Goal: Task Accomplishment & Management: Use online tool/utility

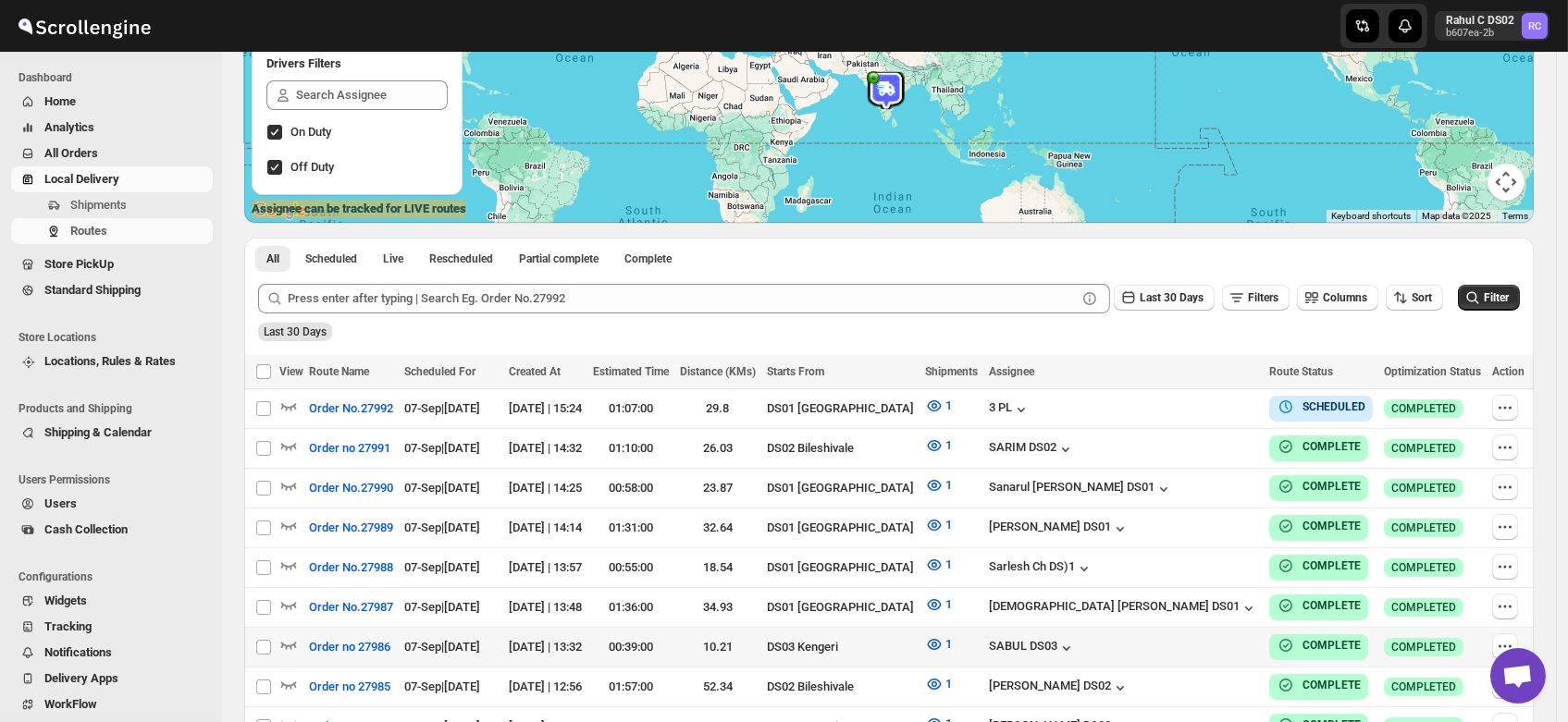
scroll to position [241, 0]
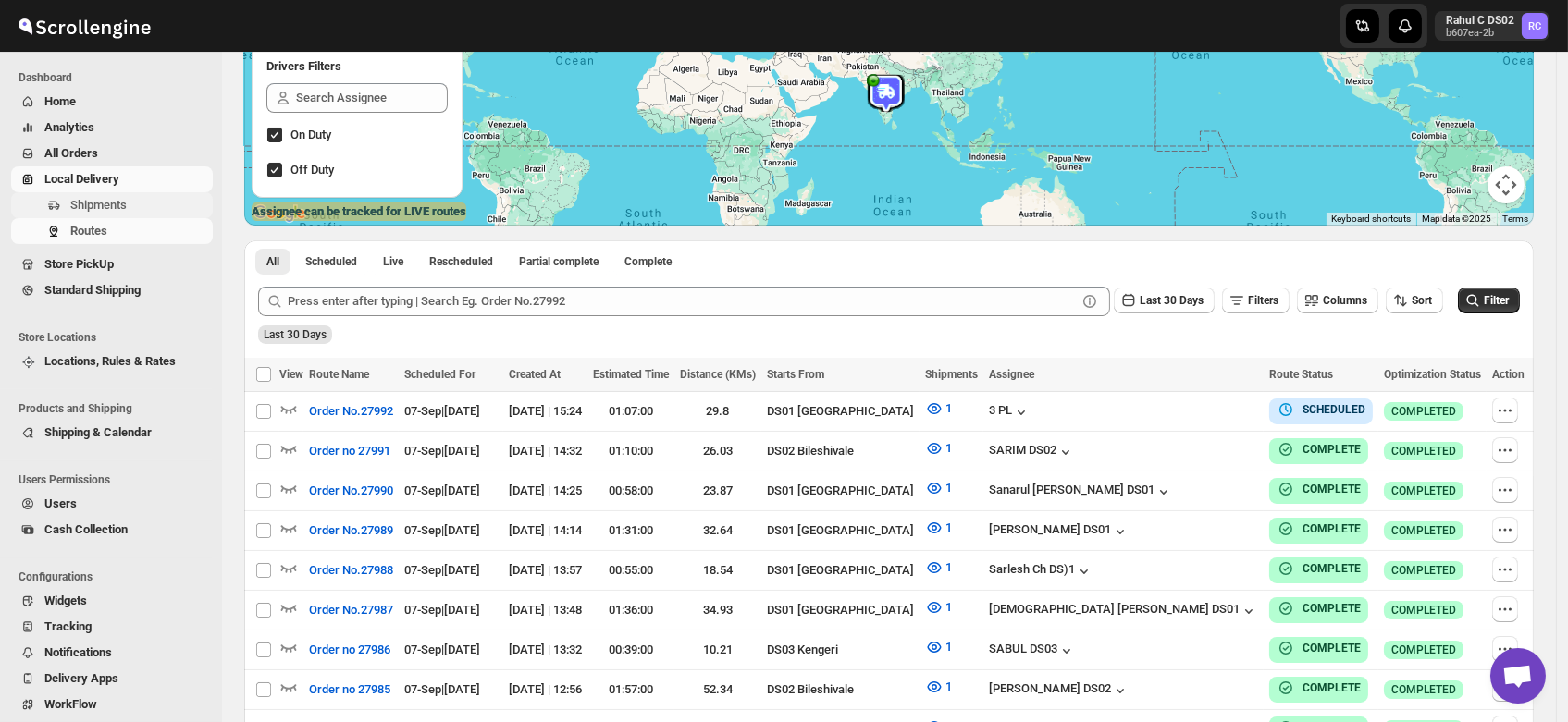
click at [112, 203] on span "Shipments" at bounding box center [98, 205] width 57 height 14
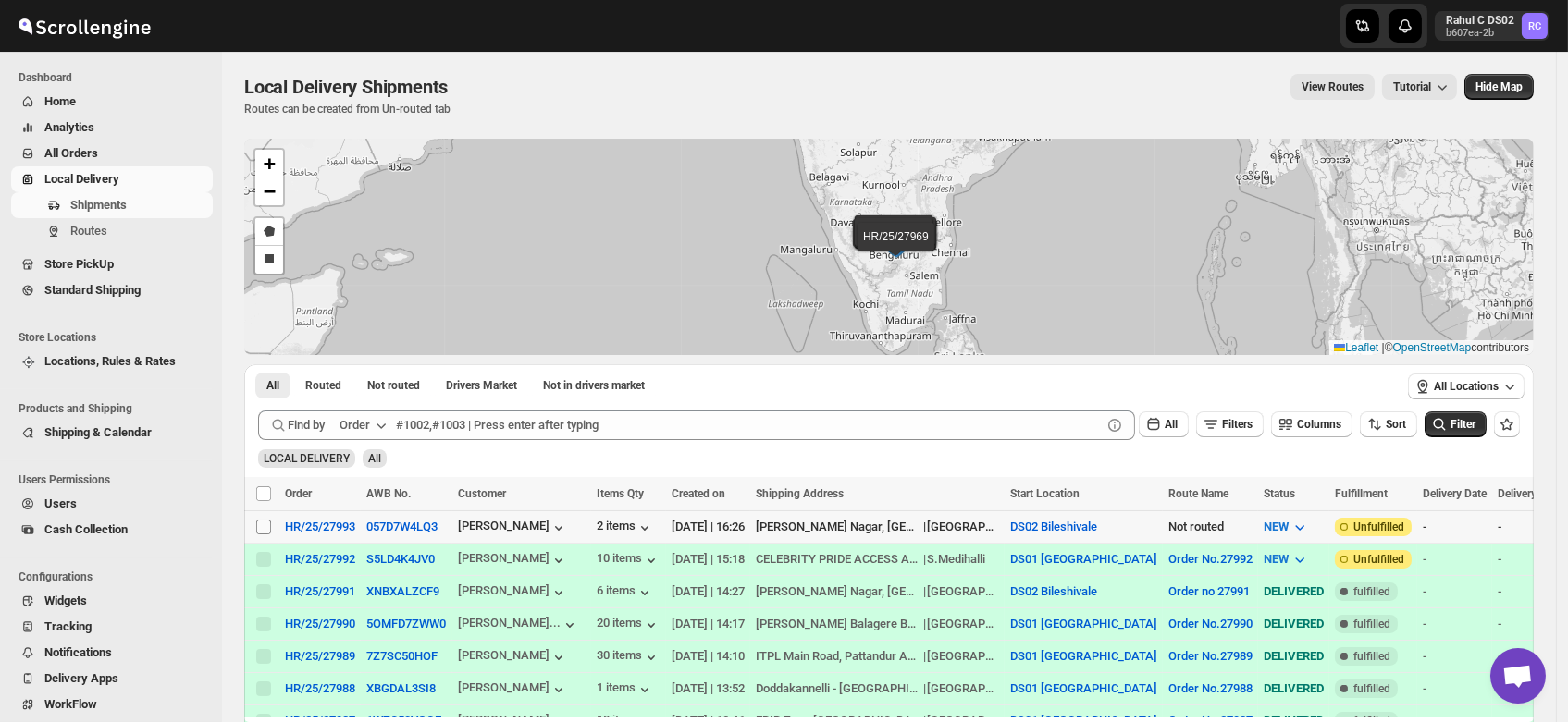
click at [263, 530] on input "Select shipment" at bounding box center [263, 527] width 15 height 15
checkbox input "true"
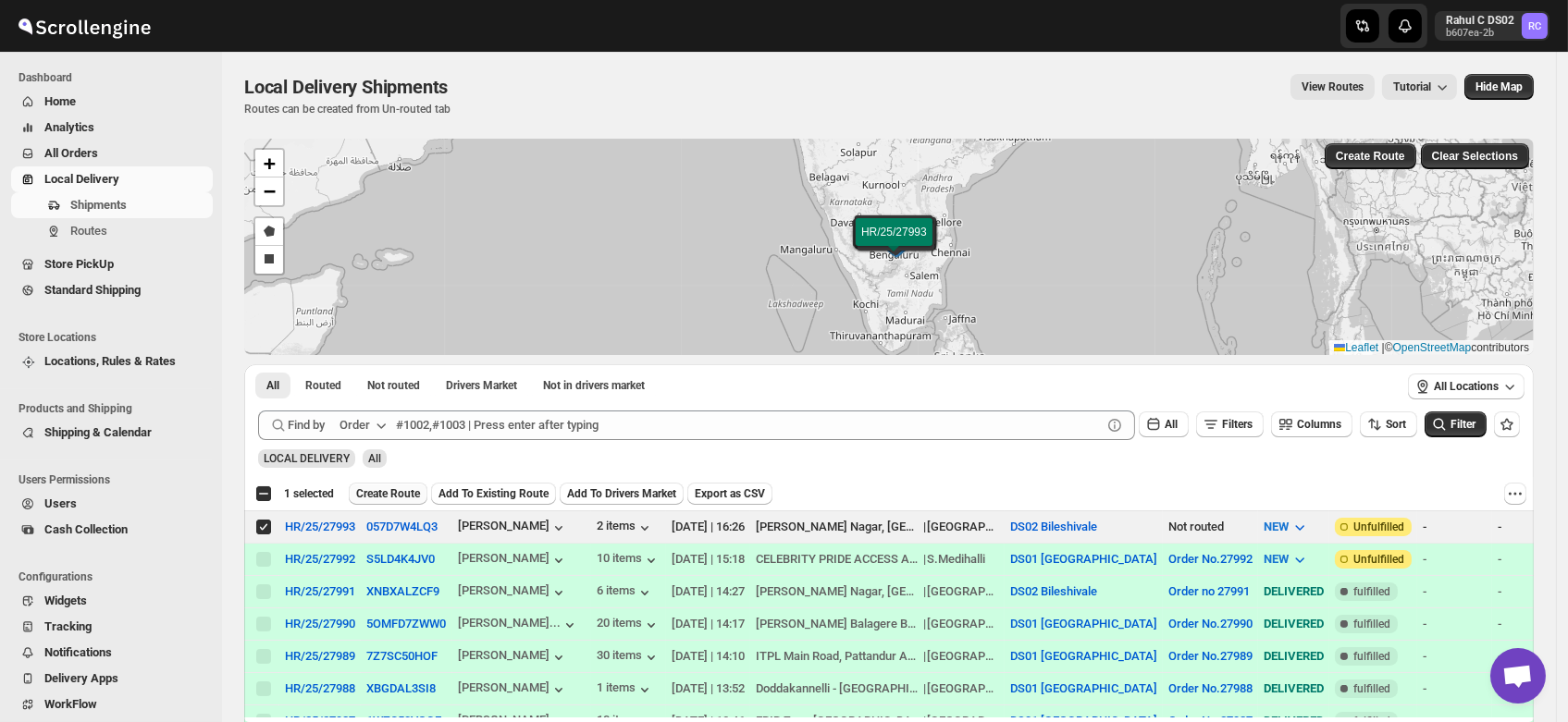
click at [388, 494] on span "Create Route" at bounding box center [388, 494] width 64 height 15
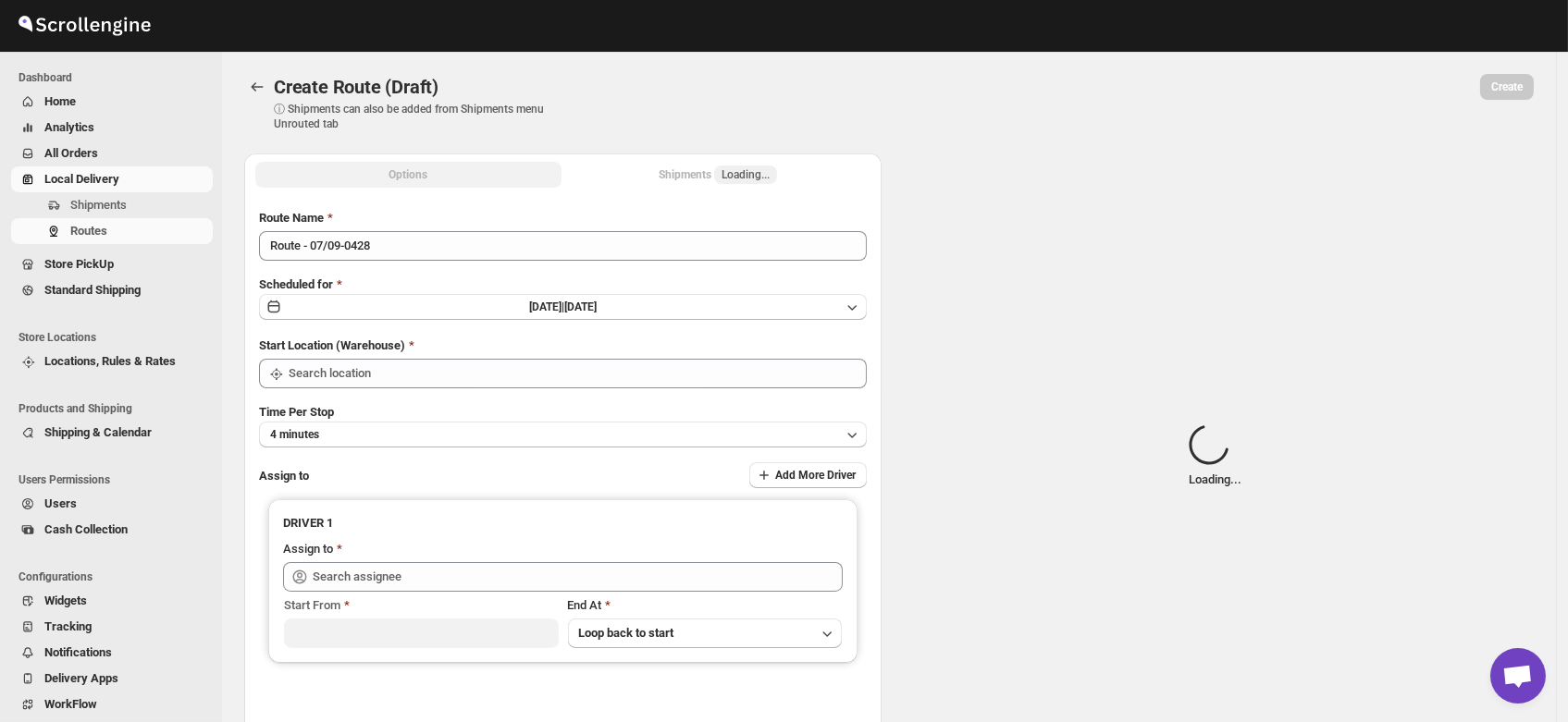
type input "DS02 Bileshivale"
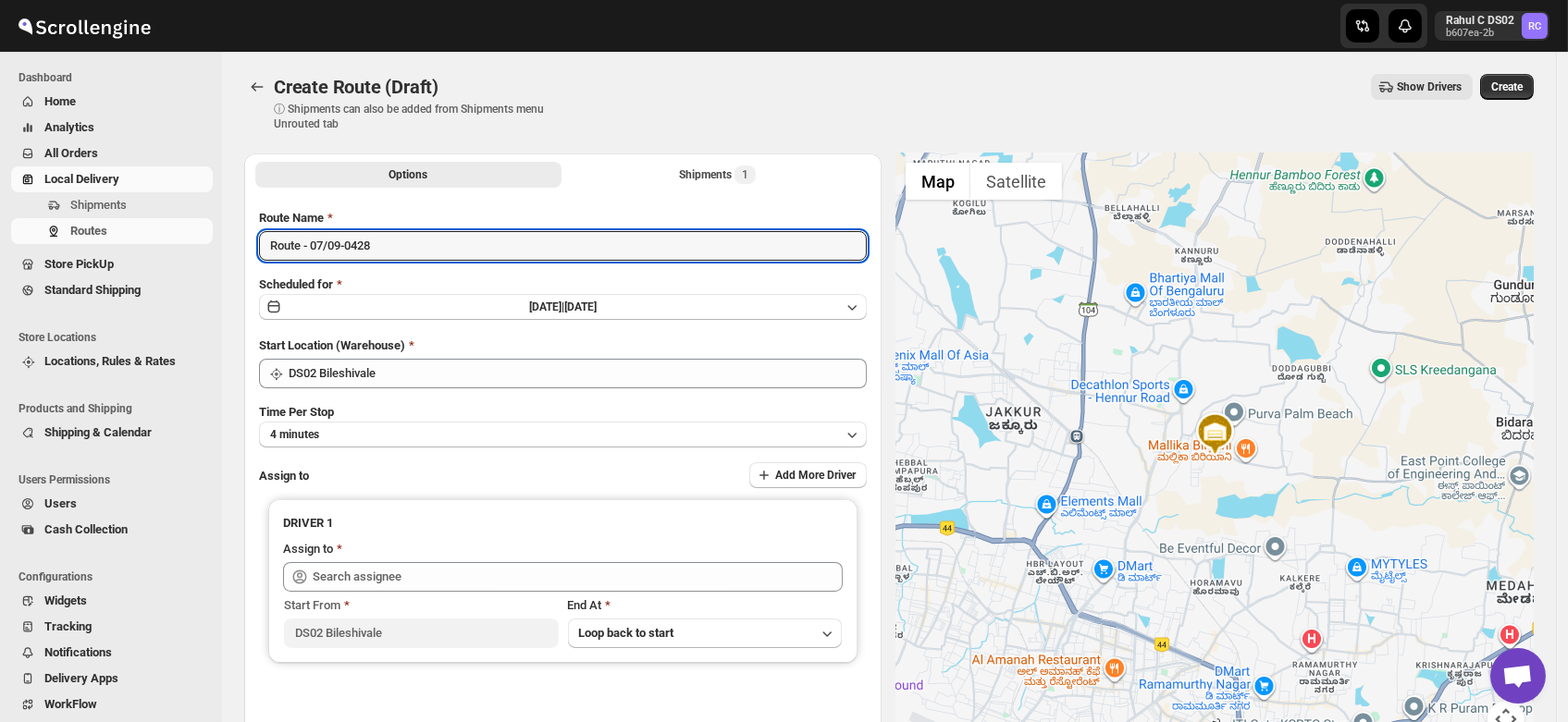
drag, startPoint x: 400, startPoint y: 247, endPoint x: 36, endPoint y: 251, distance: 364.0
click at [36, 251] on div "Skip to content Rahul C DS02 b607ea-2b RC Dashboard Home Analytics All Orders L…" at bounding box center [784, 443] width 1568 height 887
type input "Order no 27993"
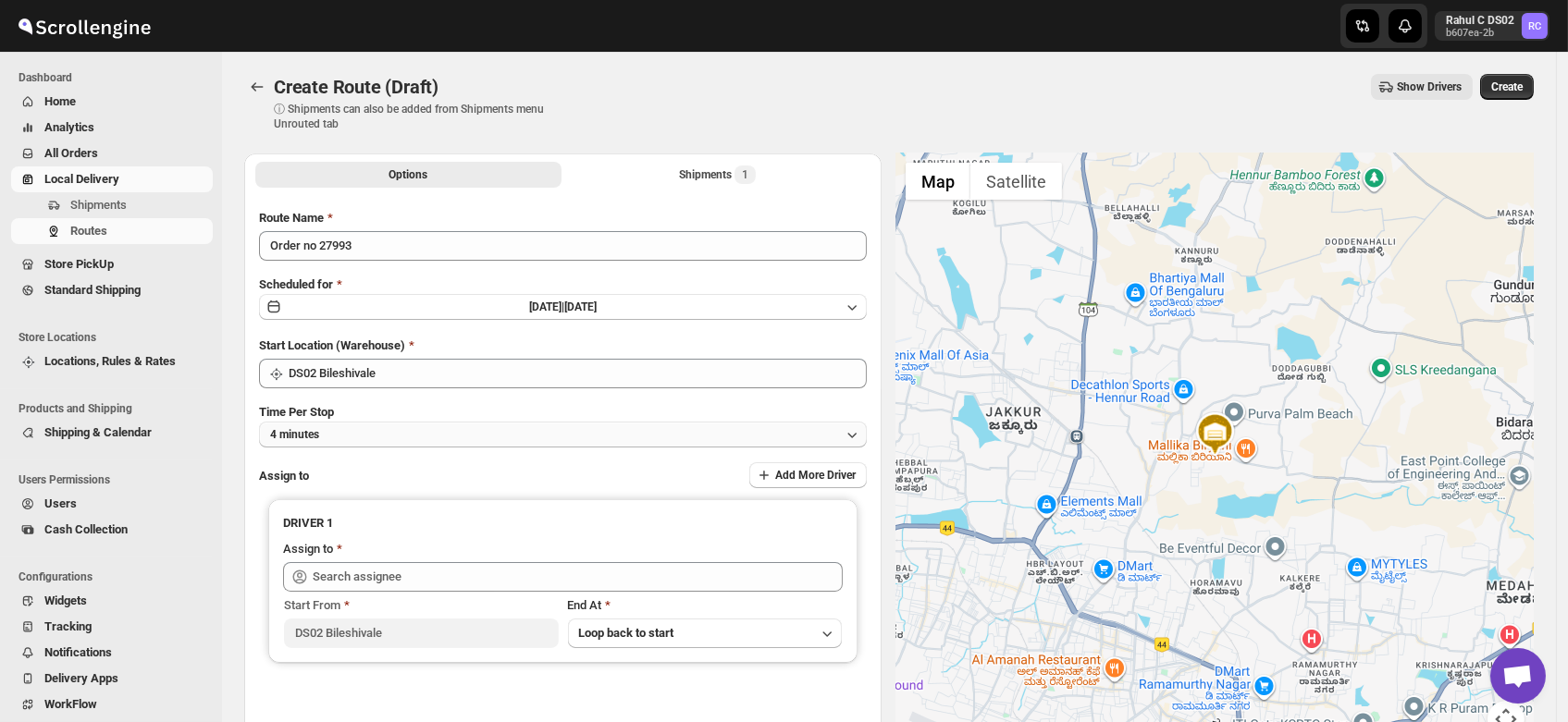
click at [375, 437] on button "4 minutes" at bounding box center [563, 435] width 608 height 26
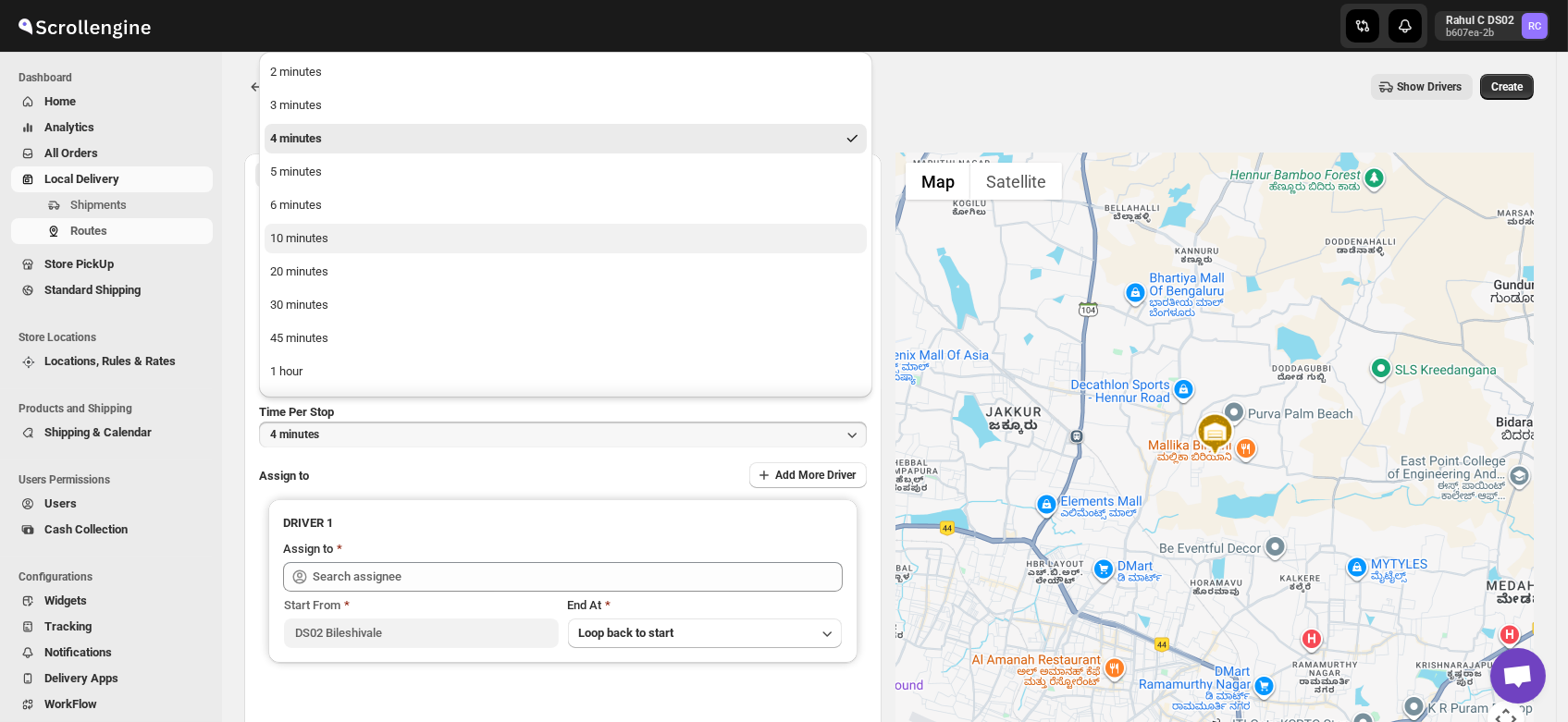
click at [318, 237] on div "10 minutes" at bounding box center [299, 238] width 58 height 19
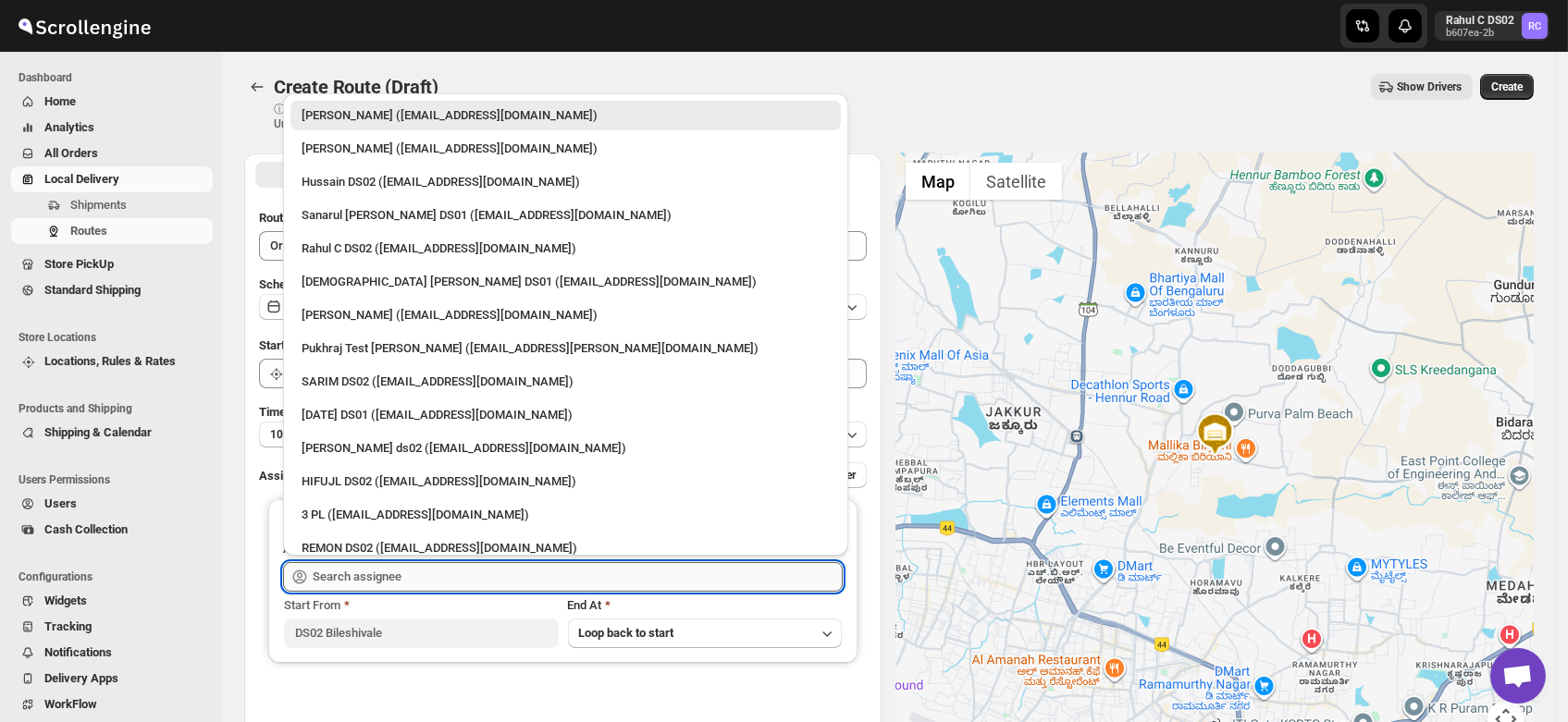
click at [351, 576] on input "text" at bounding box center [578, 577] width 530 height 30
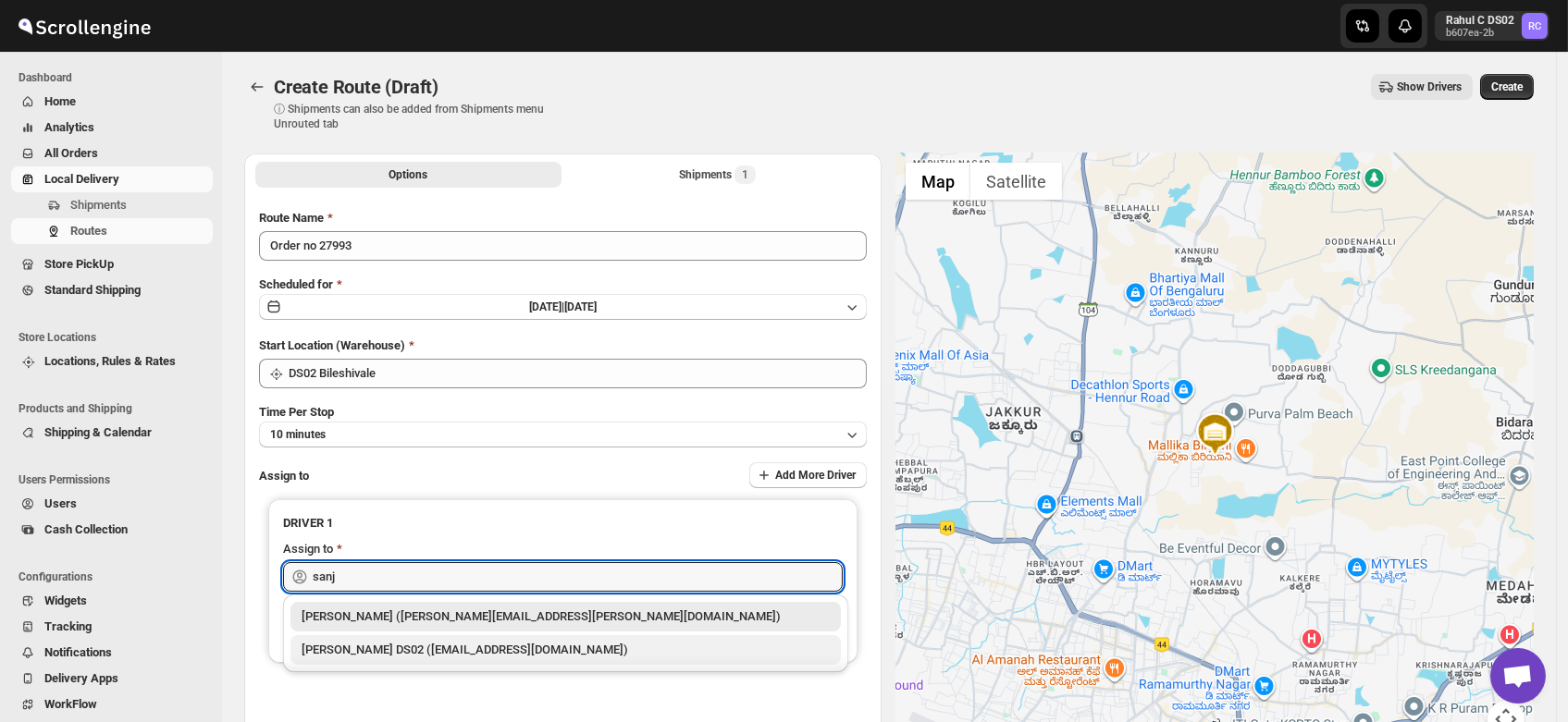
click at [380, 650] on div "SANJIB DS02 (yagen55823@hosliy.com)" at bounding box center [566, 651] width 529 height 19
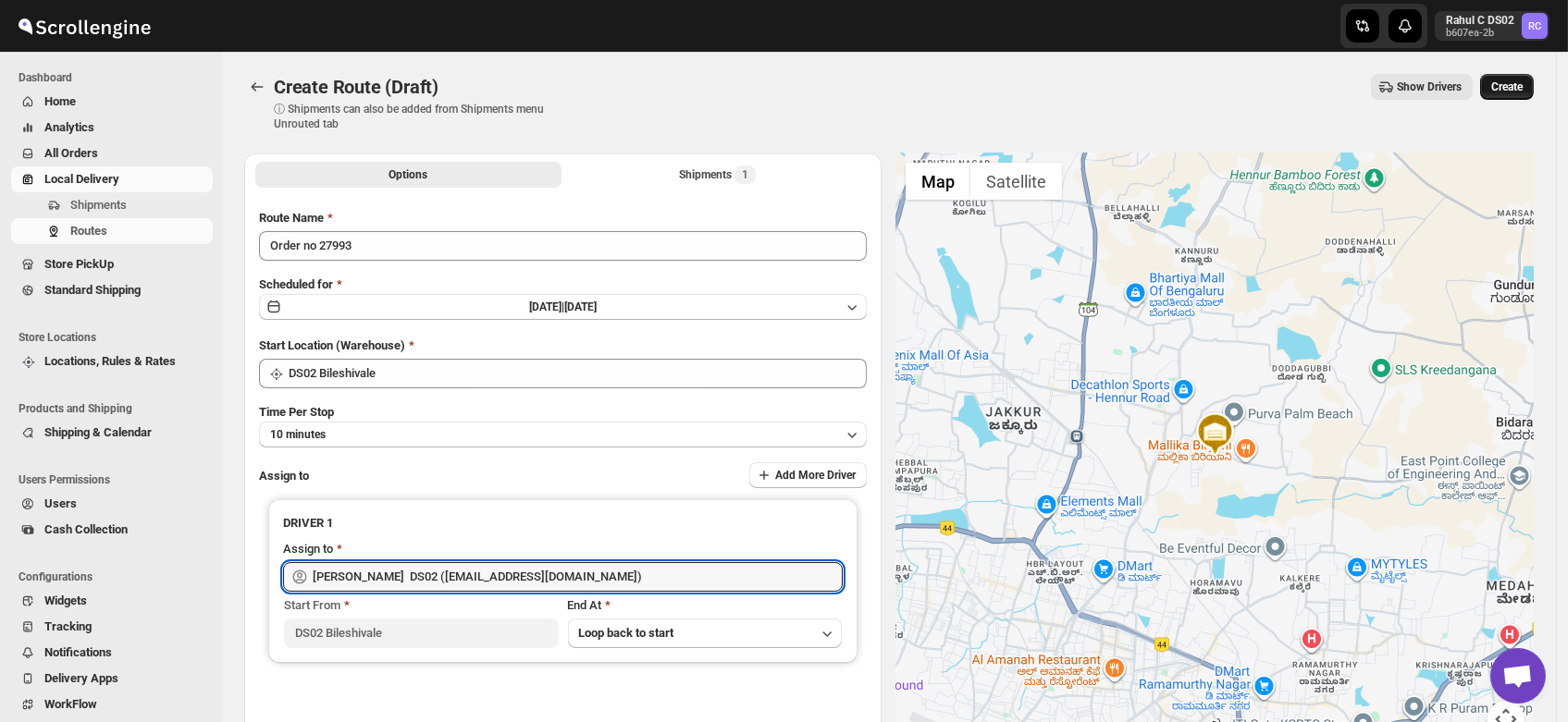
type input "SANJIB DS02 (yagen55823@hosliy.com)"
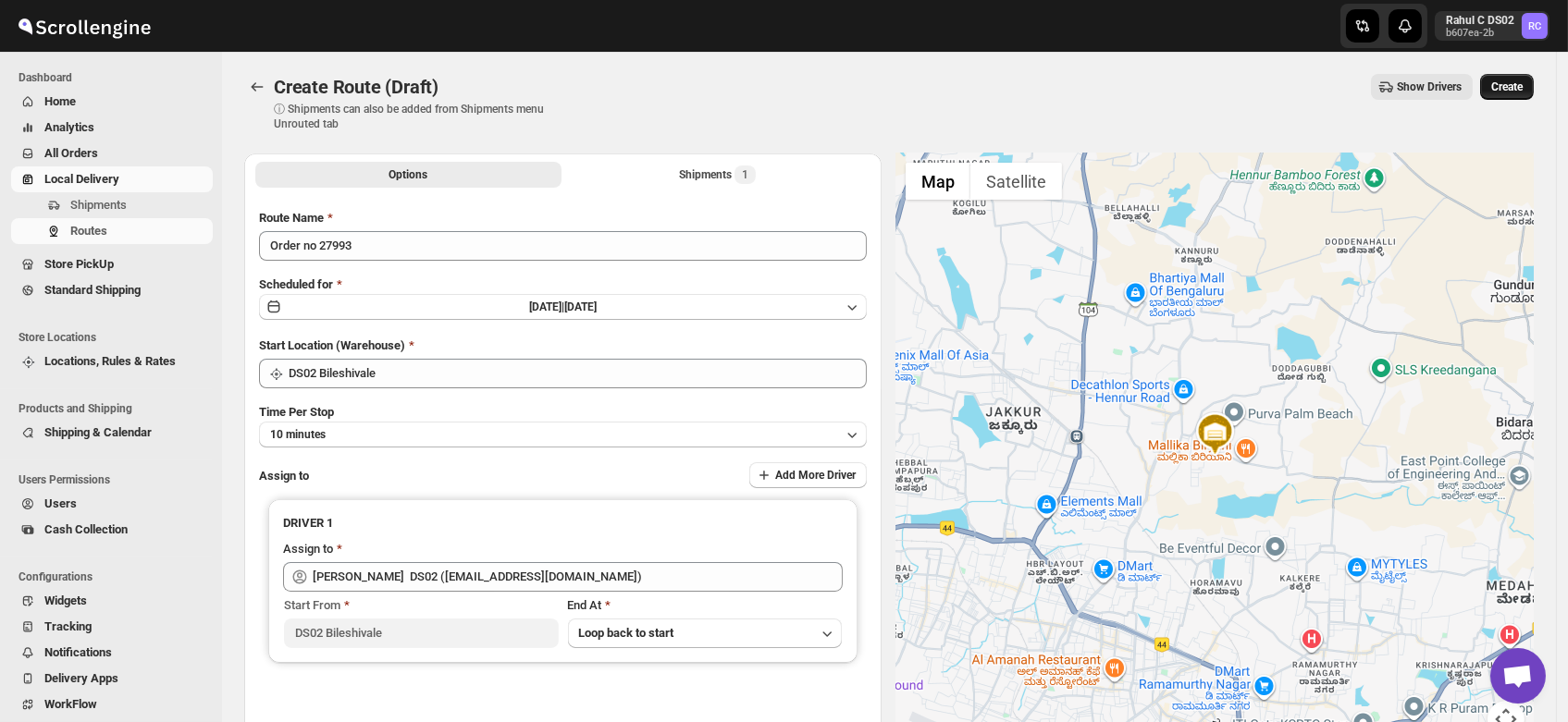
click at [1515, 92] on span "Create" at bounding box center [1508, 87] width 32 height 15
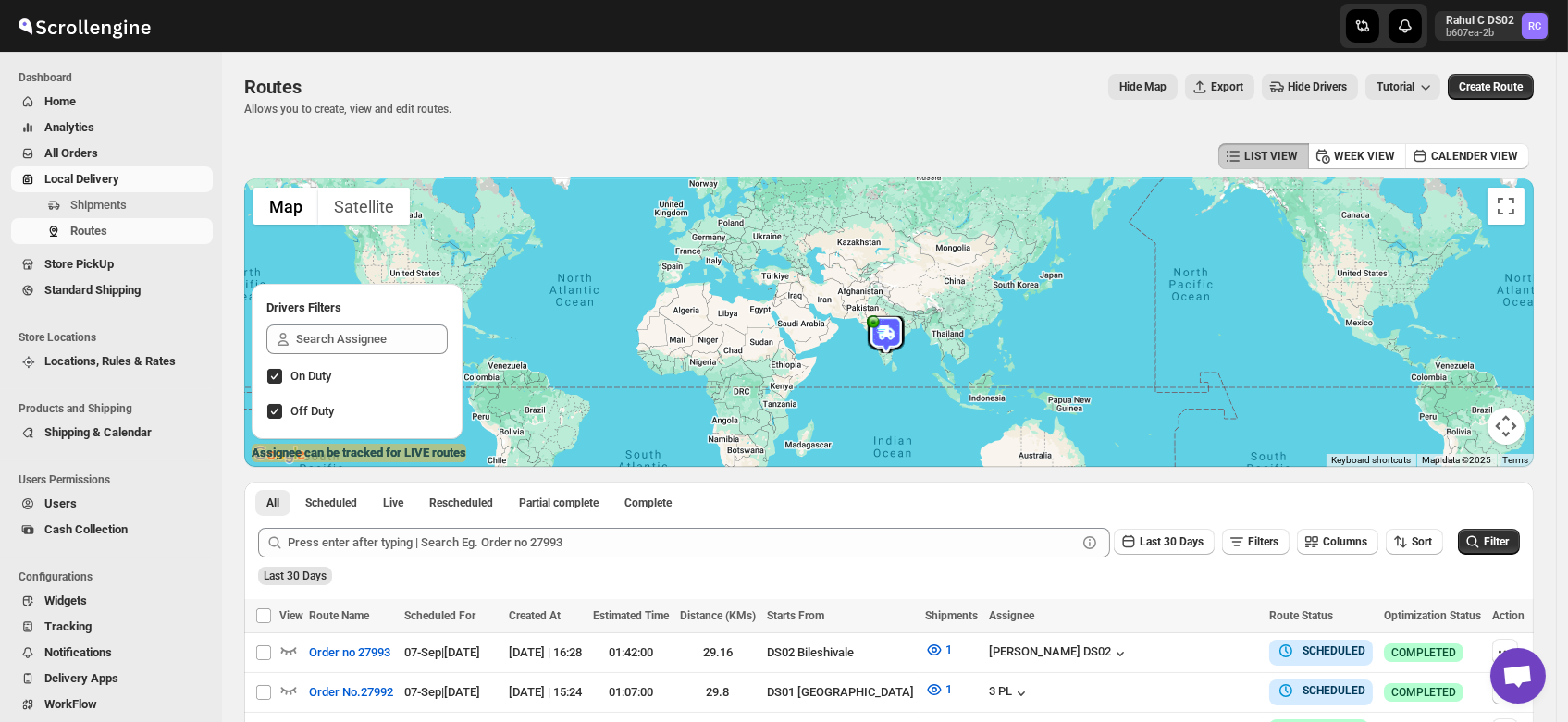
click at [62, 510] on span "Users" at bounding box center [60, 503] width 32 height 14
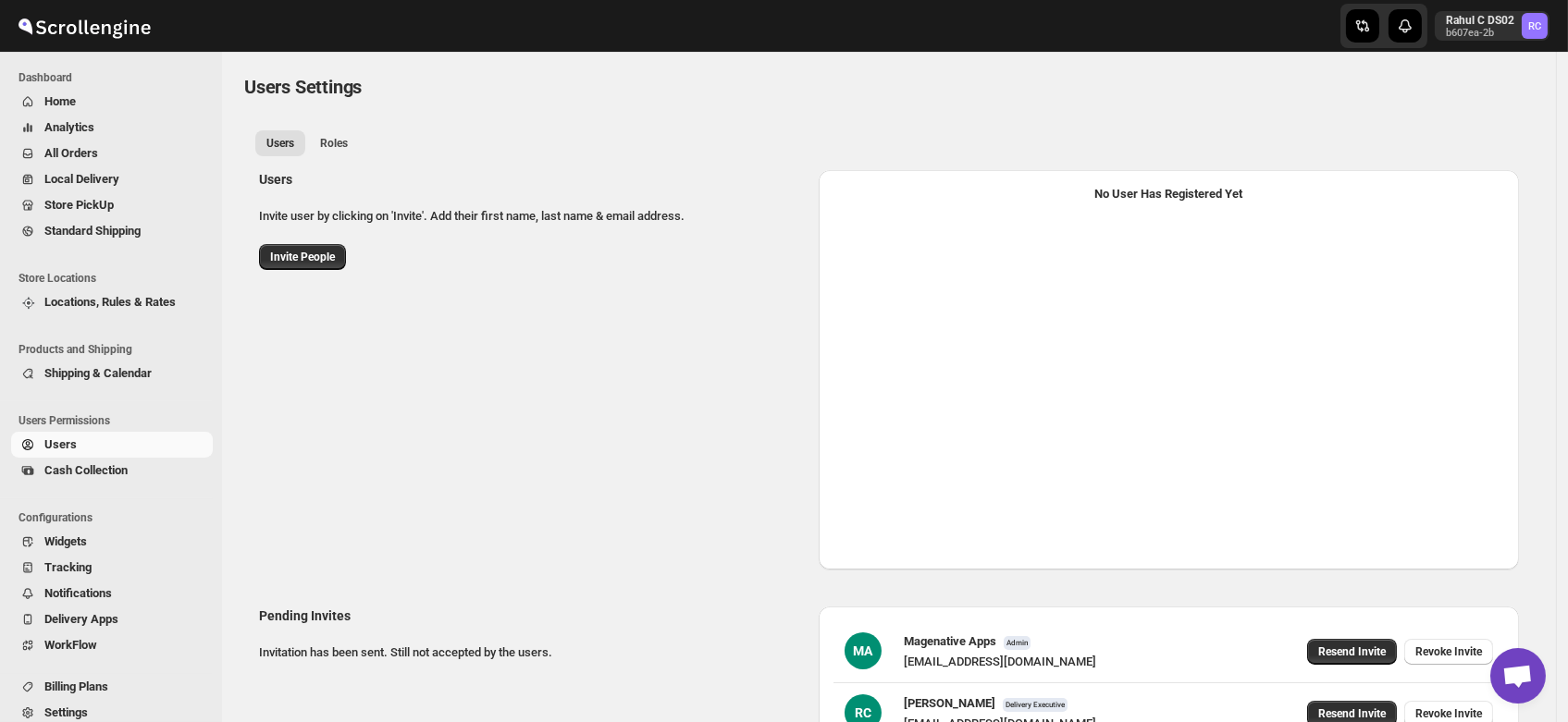
select select "637b767fbaab0276b10c91d5"
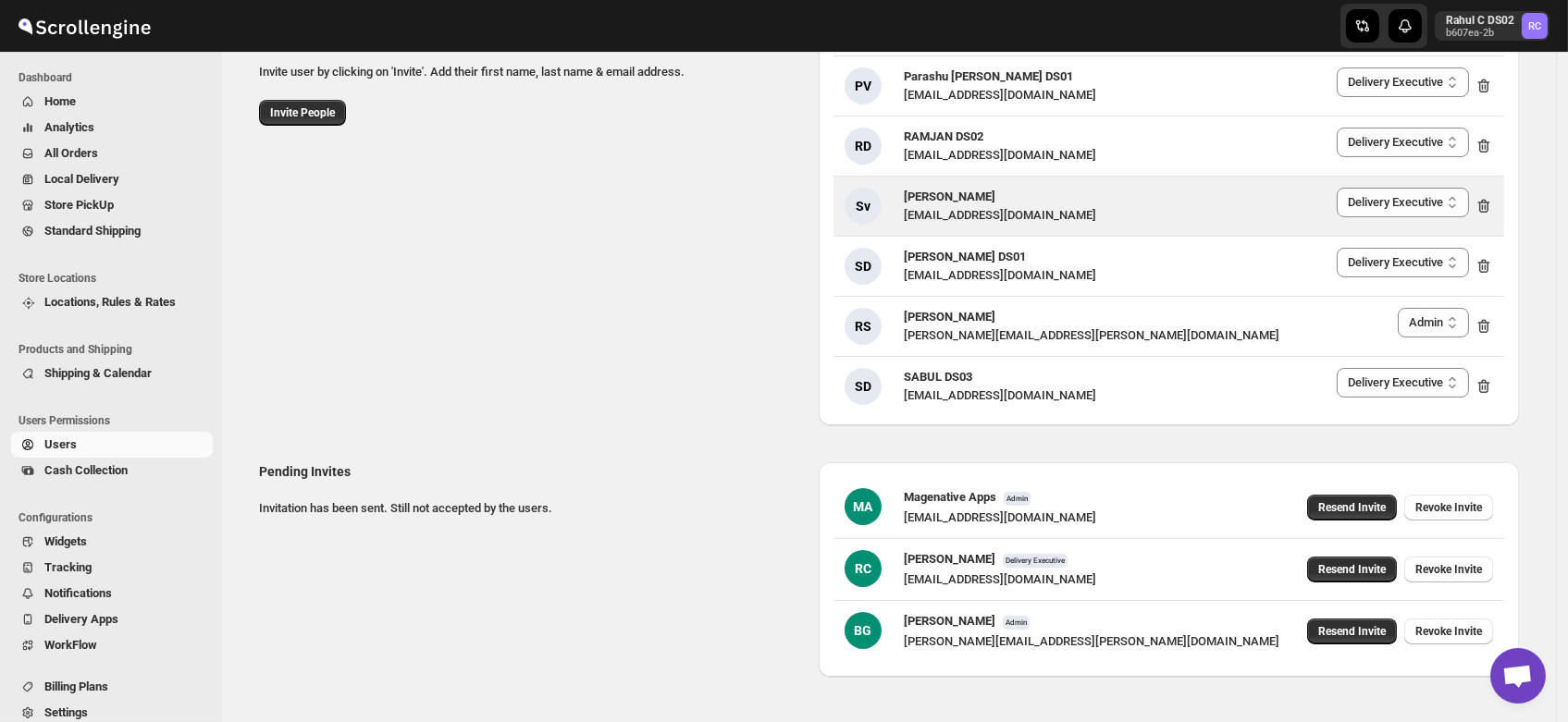
scroll to position [148, 0]
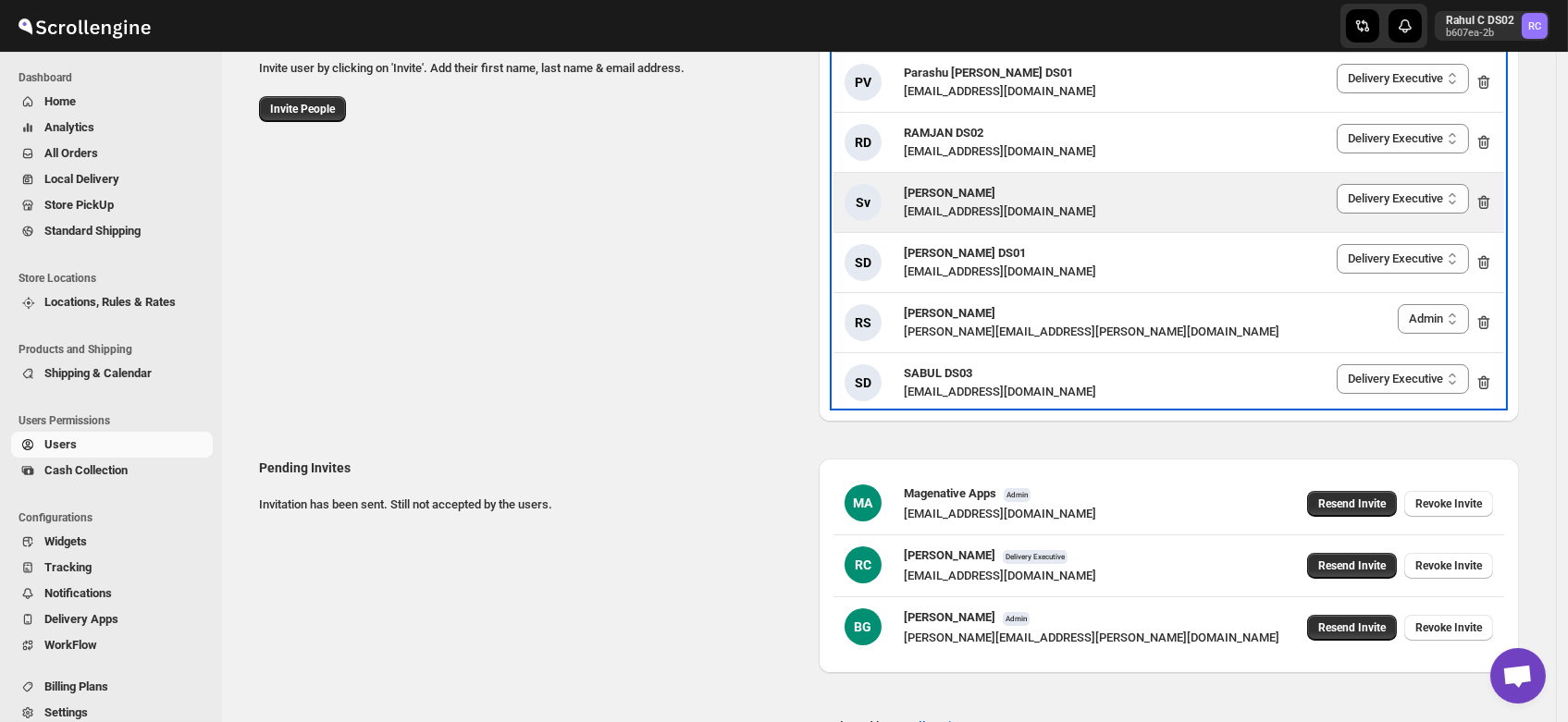
click at [1002, 346] on div "RS Romil Seth romil.seth@home-run.co Delivery Executive Manager Admin Admin" at bounding box center [1168, 323] width 670 height 59
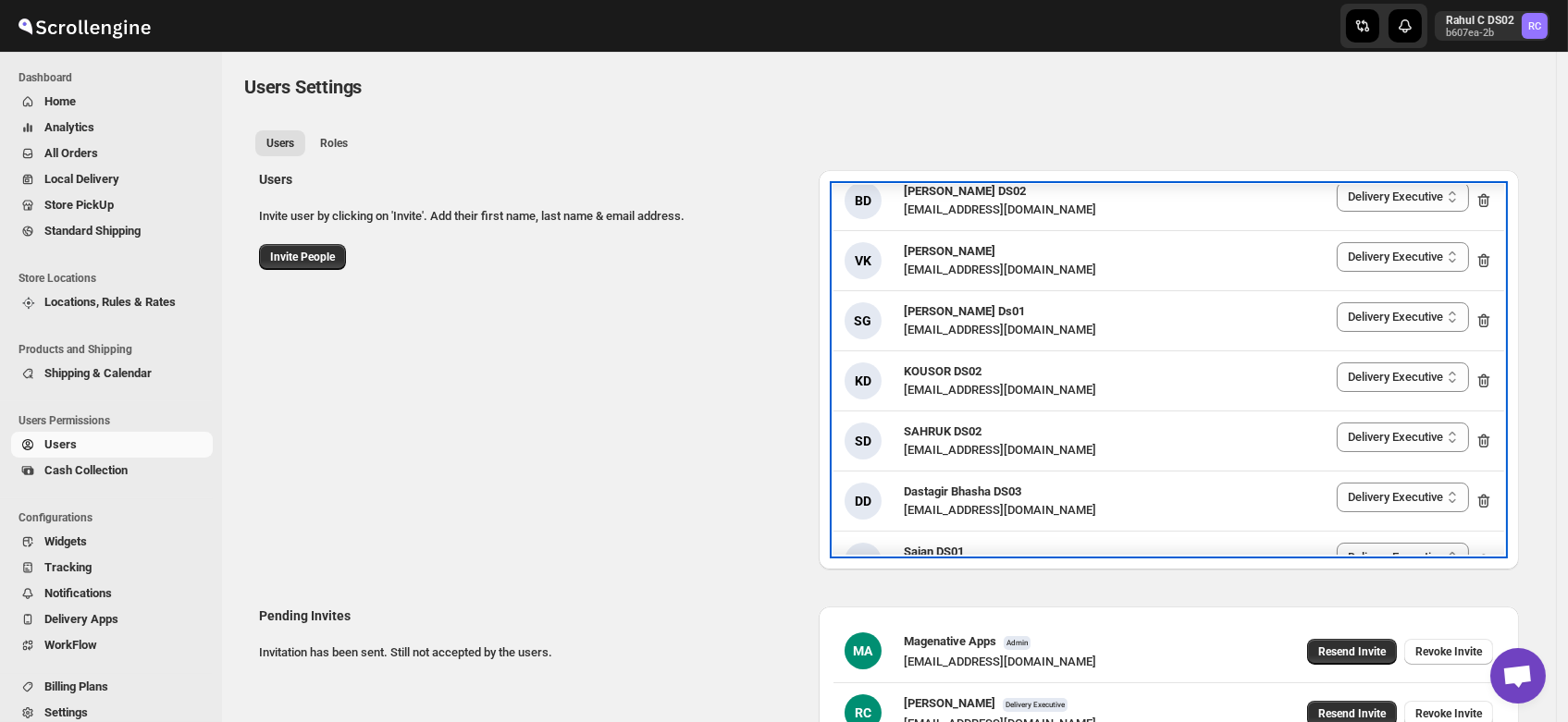
scroll to position [1694, 0]
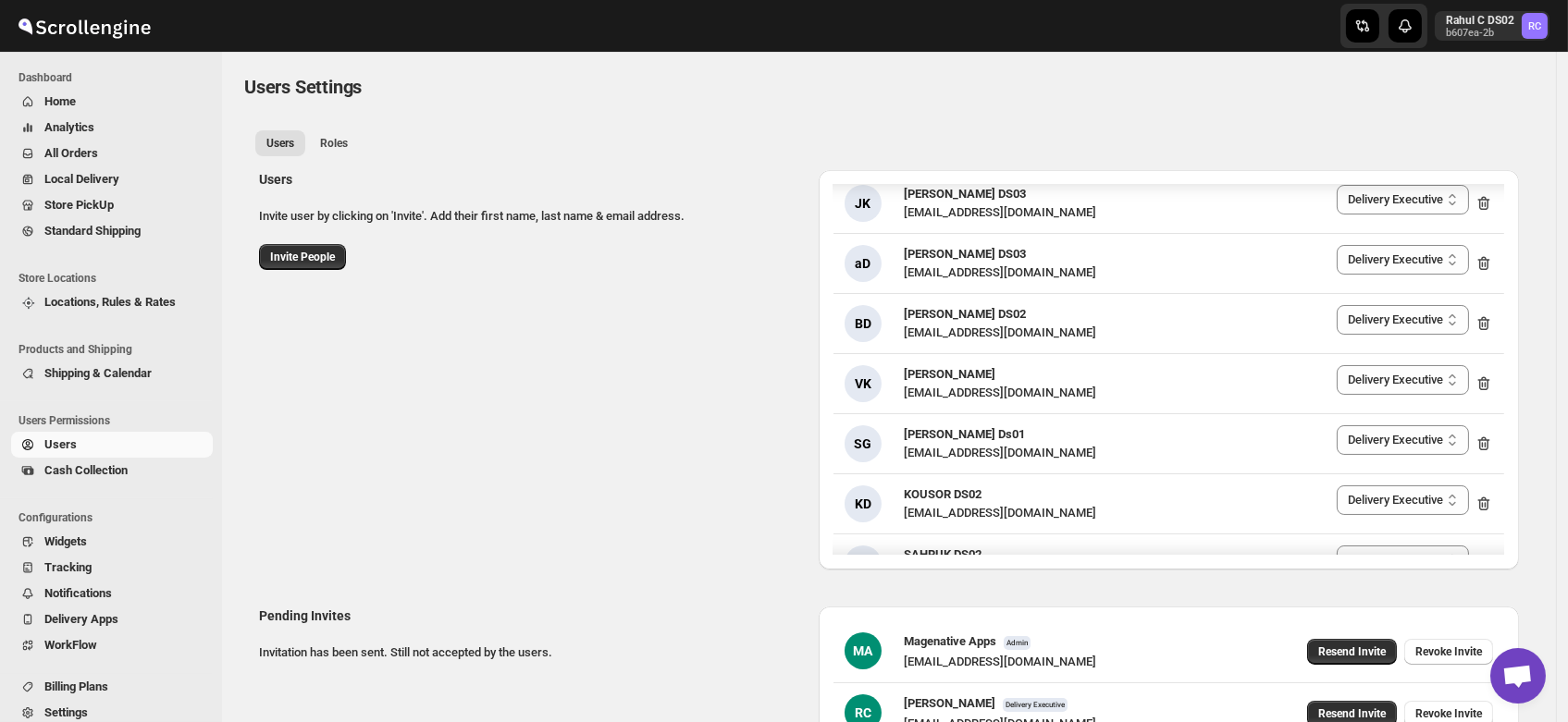
click at [625, 441] on div "Users Invite user by clicking on 'Invite'. Add their first name, last name & em…" at bounding box center [881, 362] width 1275 height 414
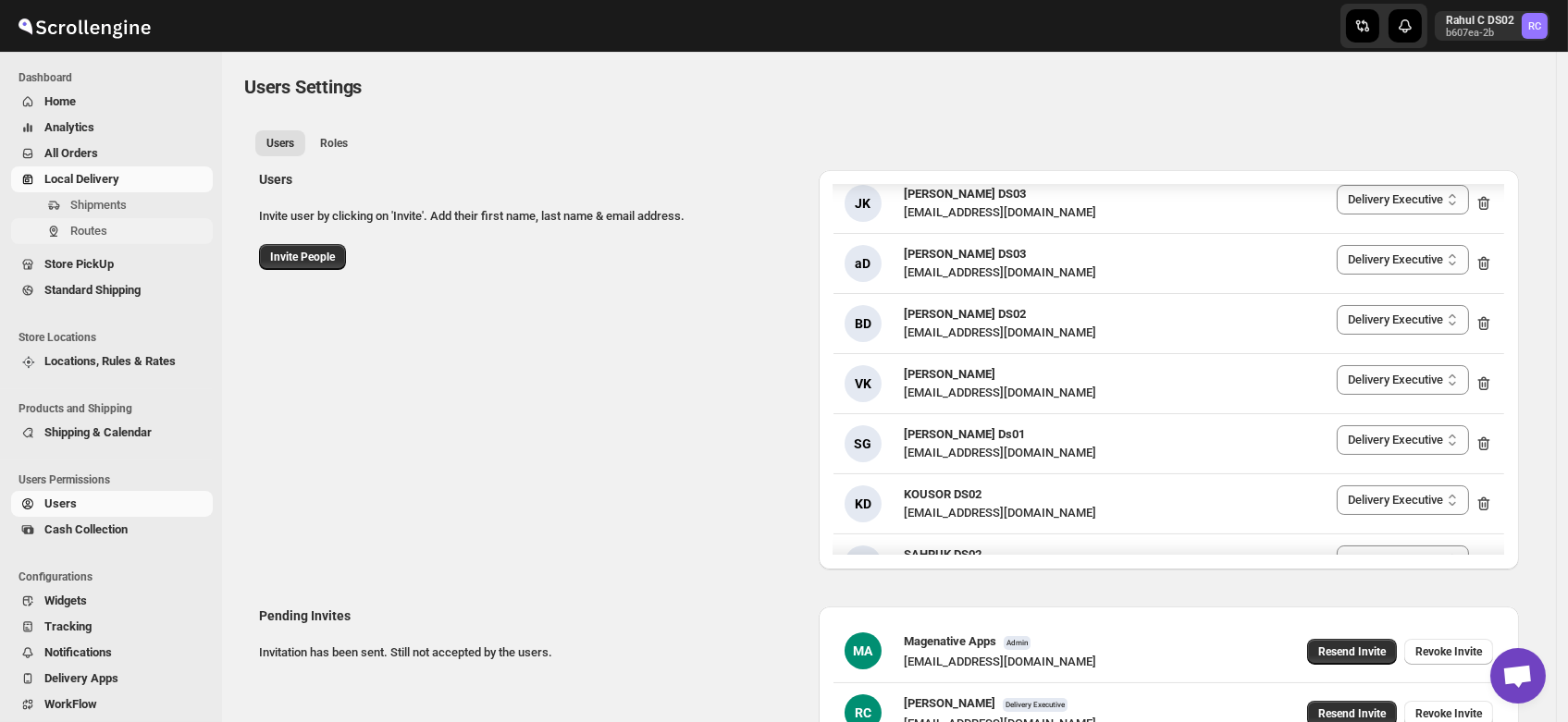
click at [93, 234] on span "Routes" at bounding box center [89, 230] width 37 height 14
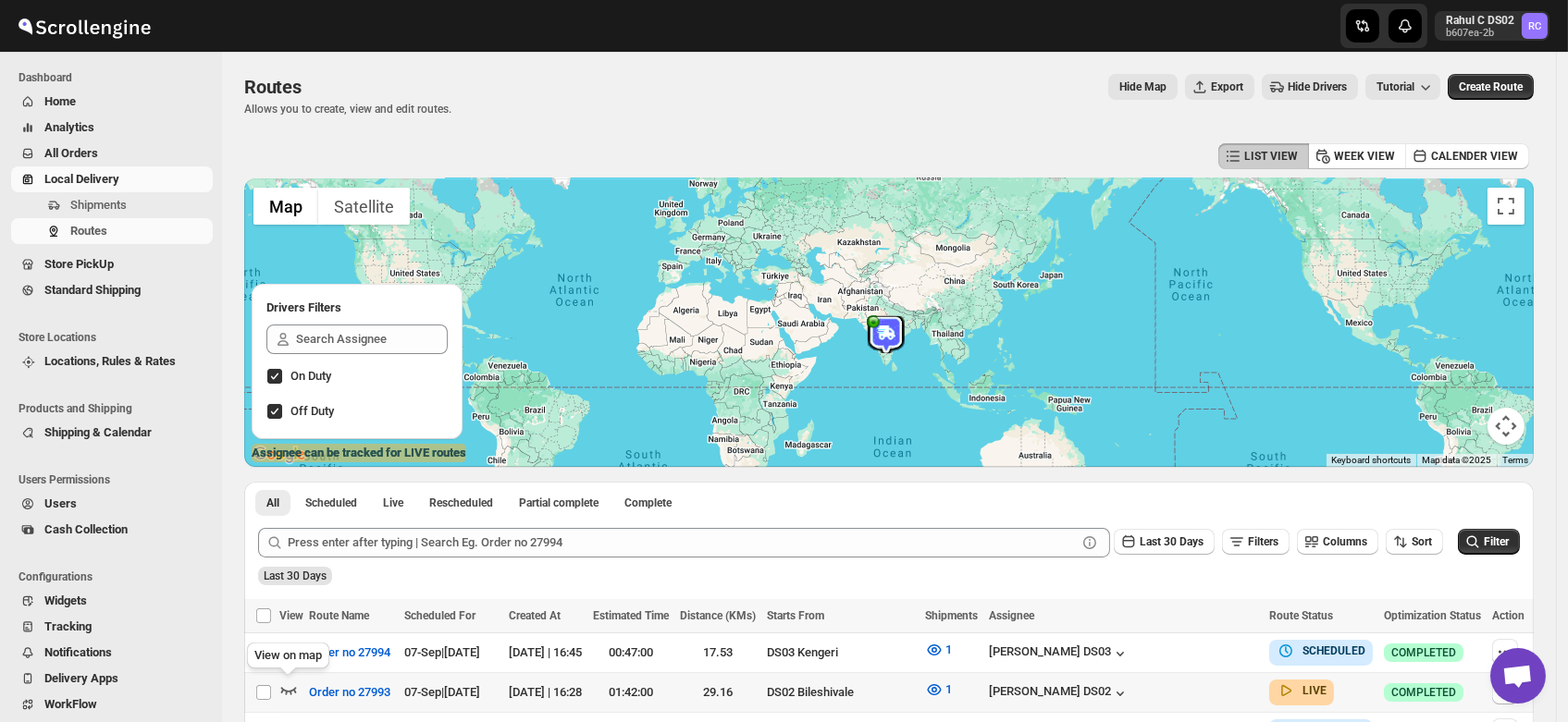
click at [287, 686] on icon "button" at bounding box center [288, 690] width 19 height 19
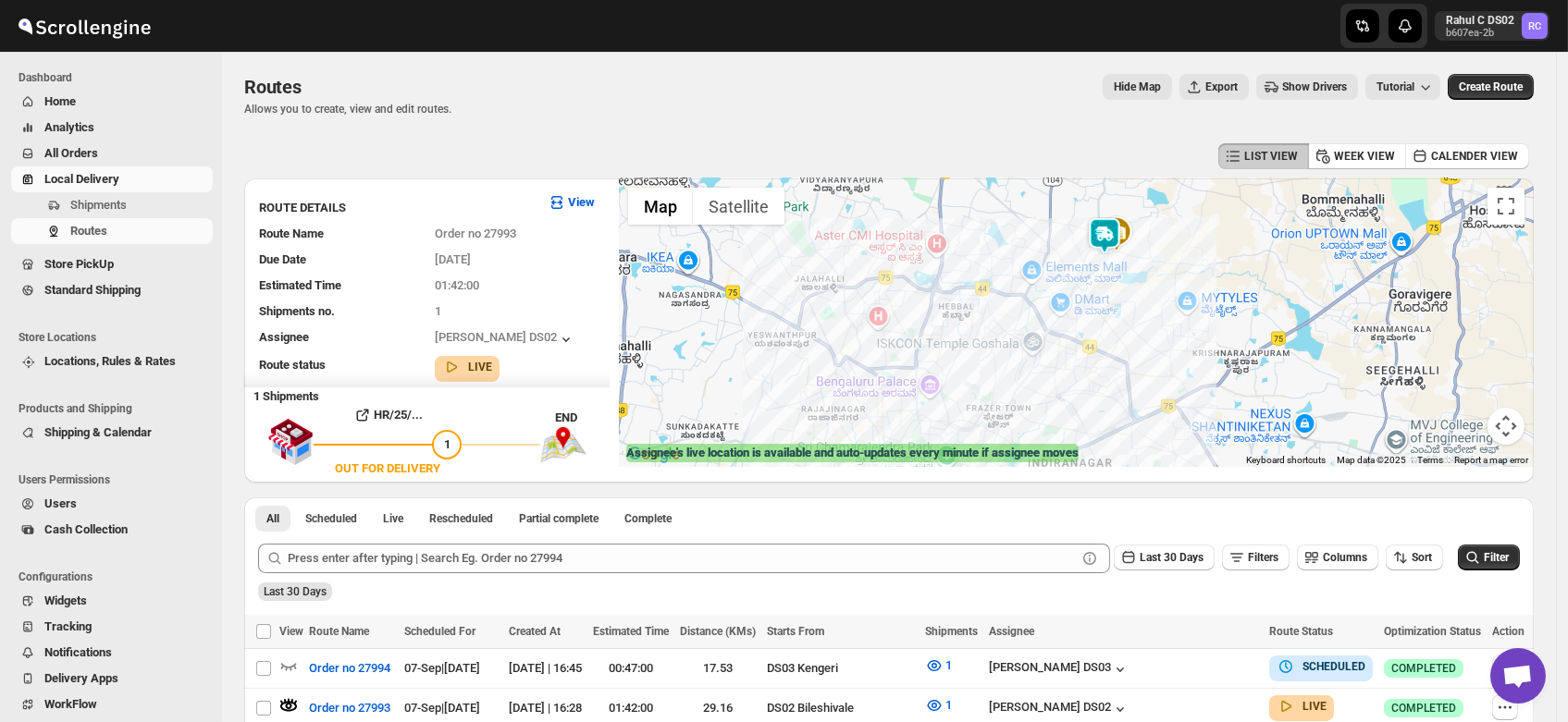
click at [1111, 229] on img at bounding box center [1105, 236] width 37 height 37
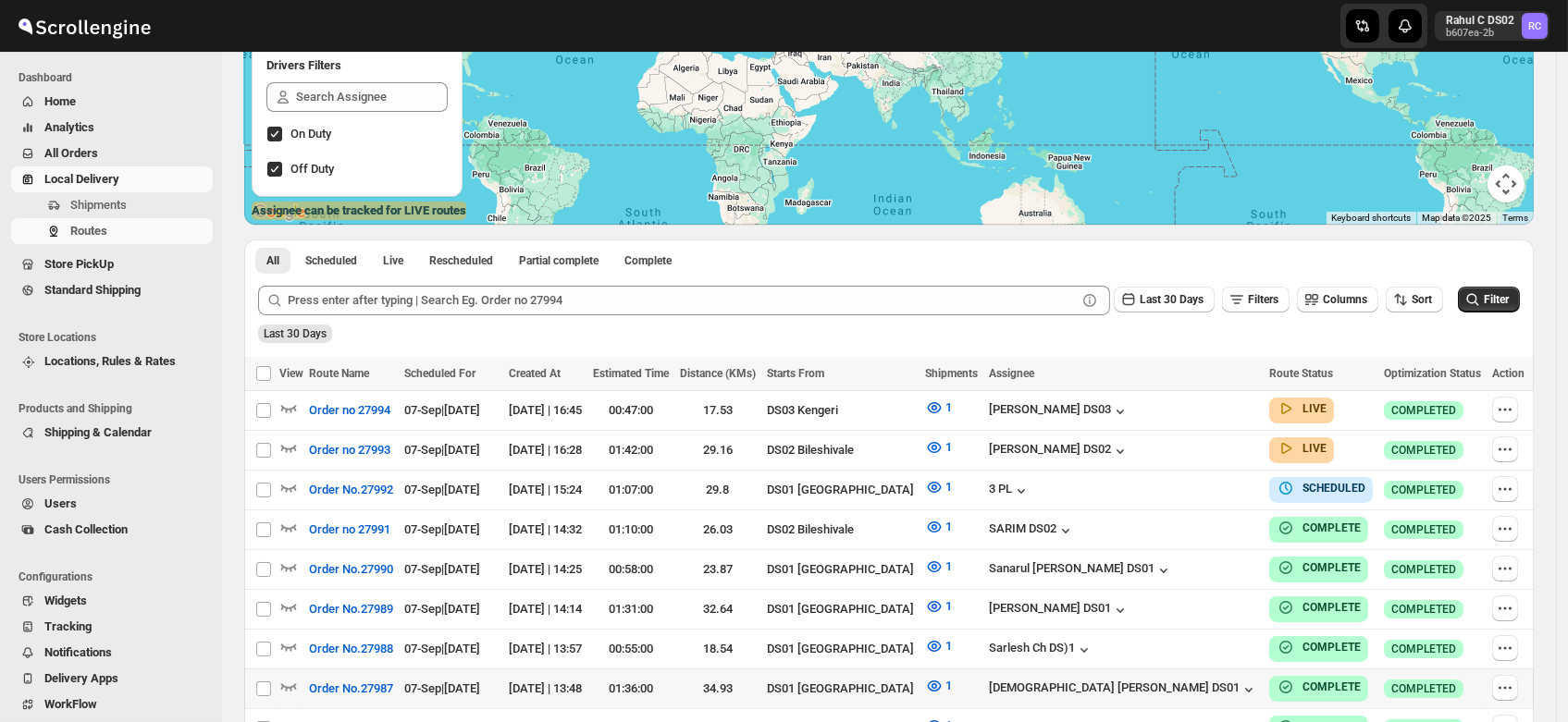
scroll to position [243, 0]
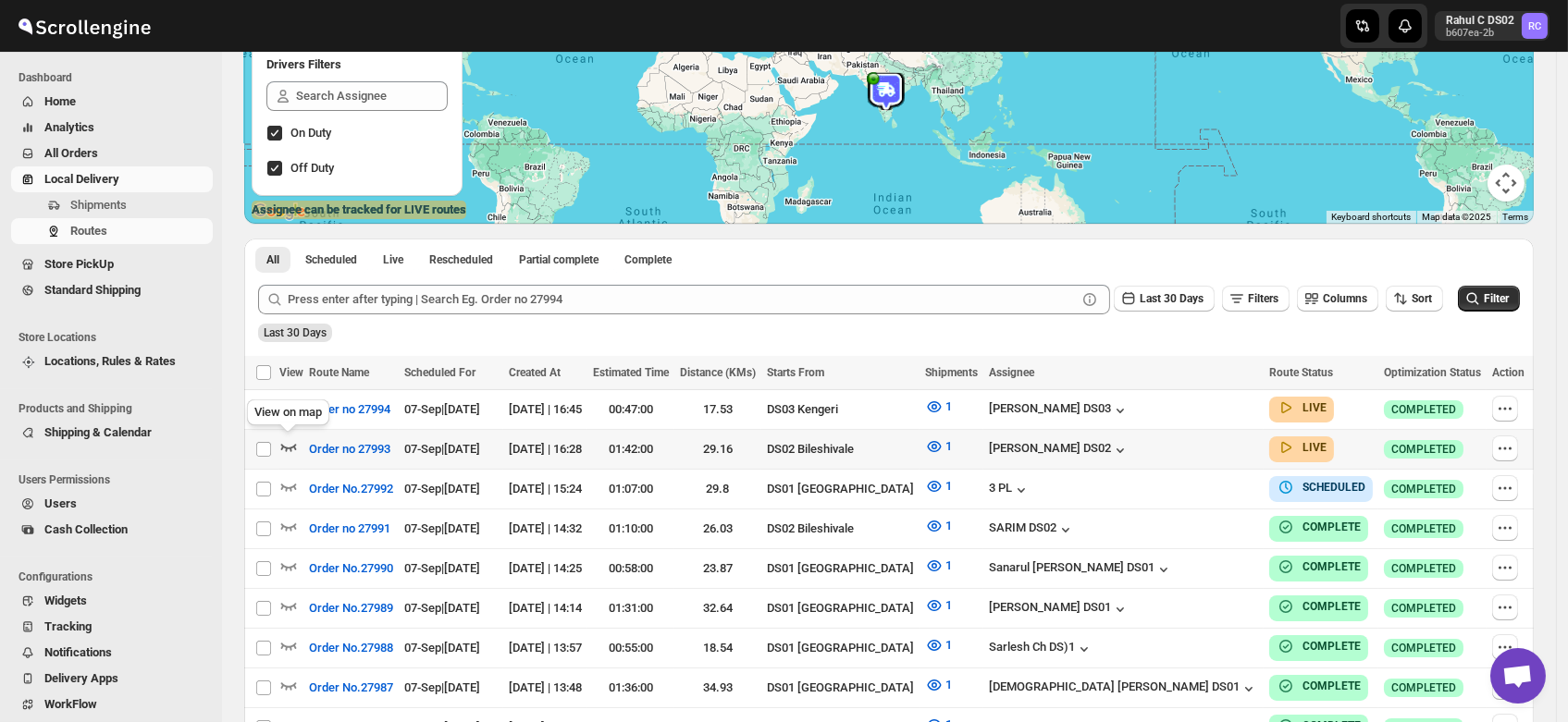
click at [289, 442] on icon "button" at bounding box center [288, 447] width 19 height 19
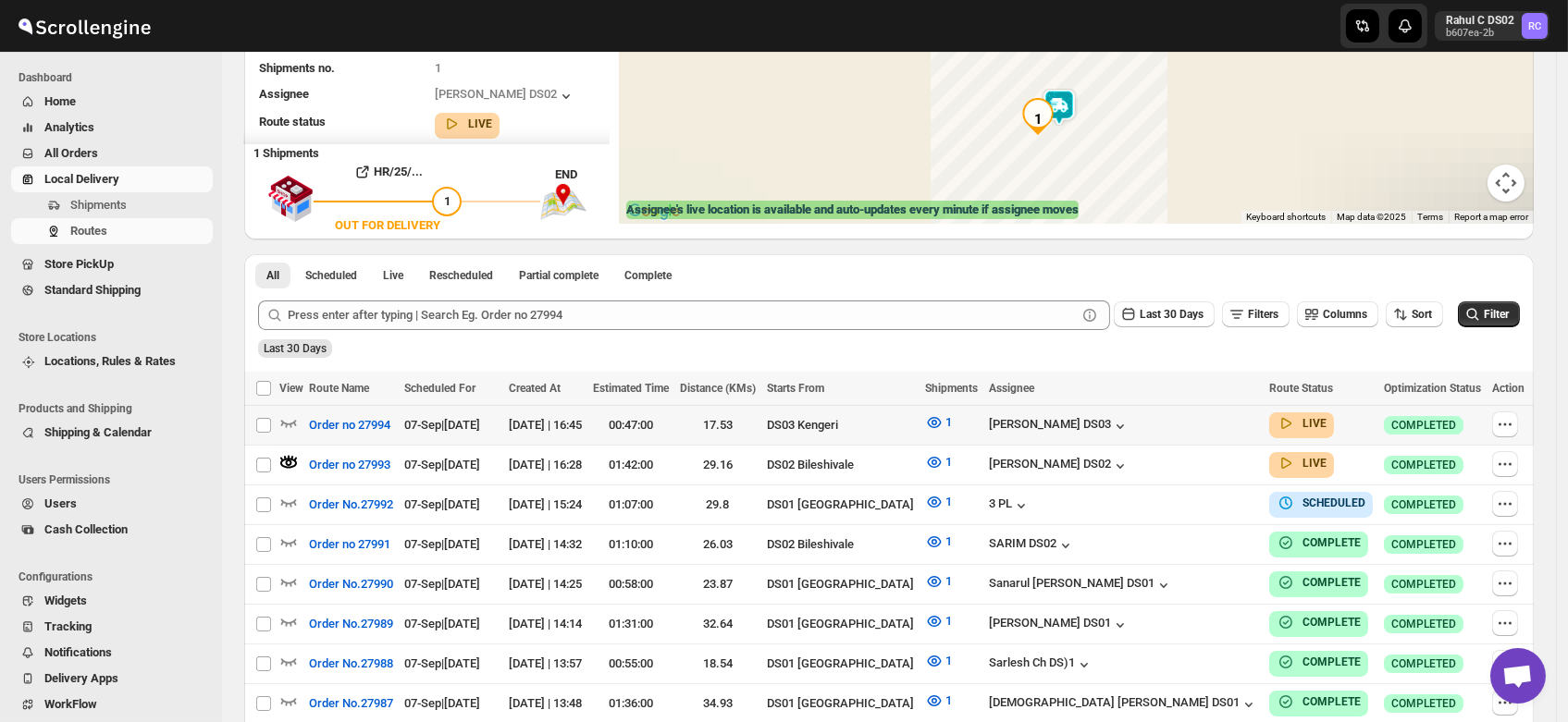
scroll to position [0, 0]
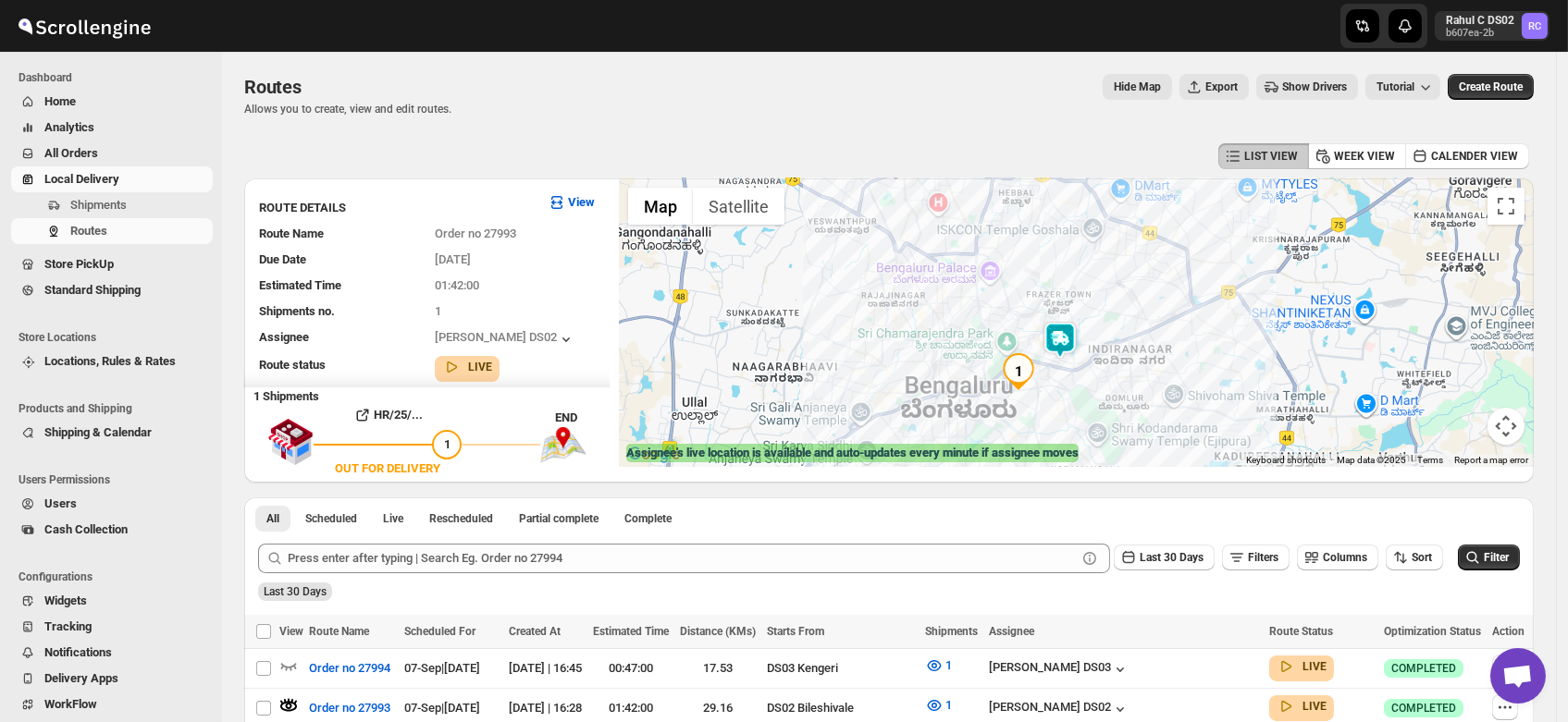
click at [1067, 335] on img at bounding box center [1061, 340] width 37 height 37
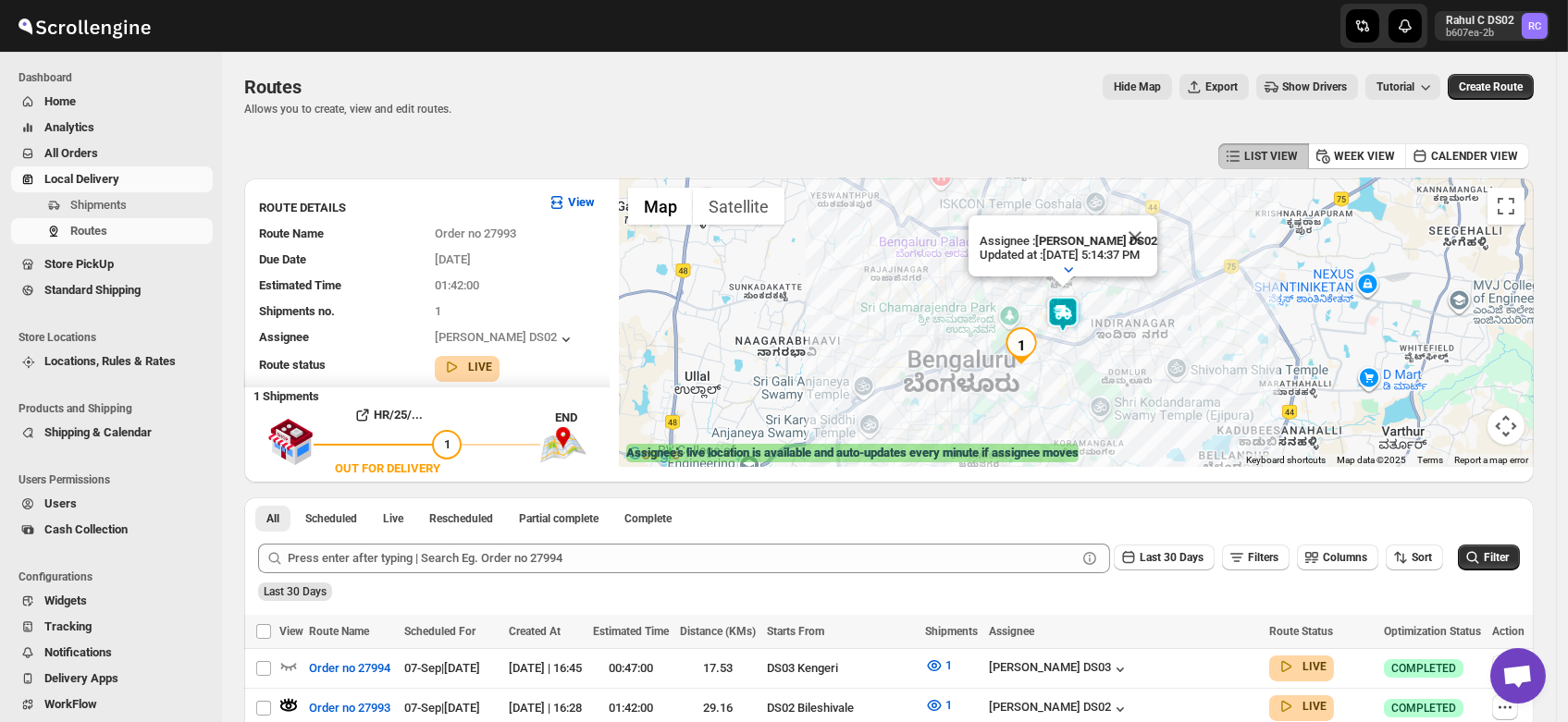
drag, startPoint x: 1059, startPoint y: 410, endPoint x: 1062, endPoint y: 373, distance: 37.1
click at [1062, 373] on div "Assignee : [PERSON_NAME] DS02 Updated at : [DATE] 5:14:37 PM Duty mode Enabled …" at bounding box center [1077, 323] width 915 height 288
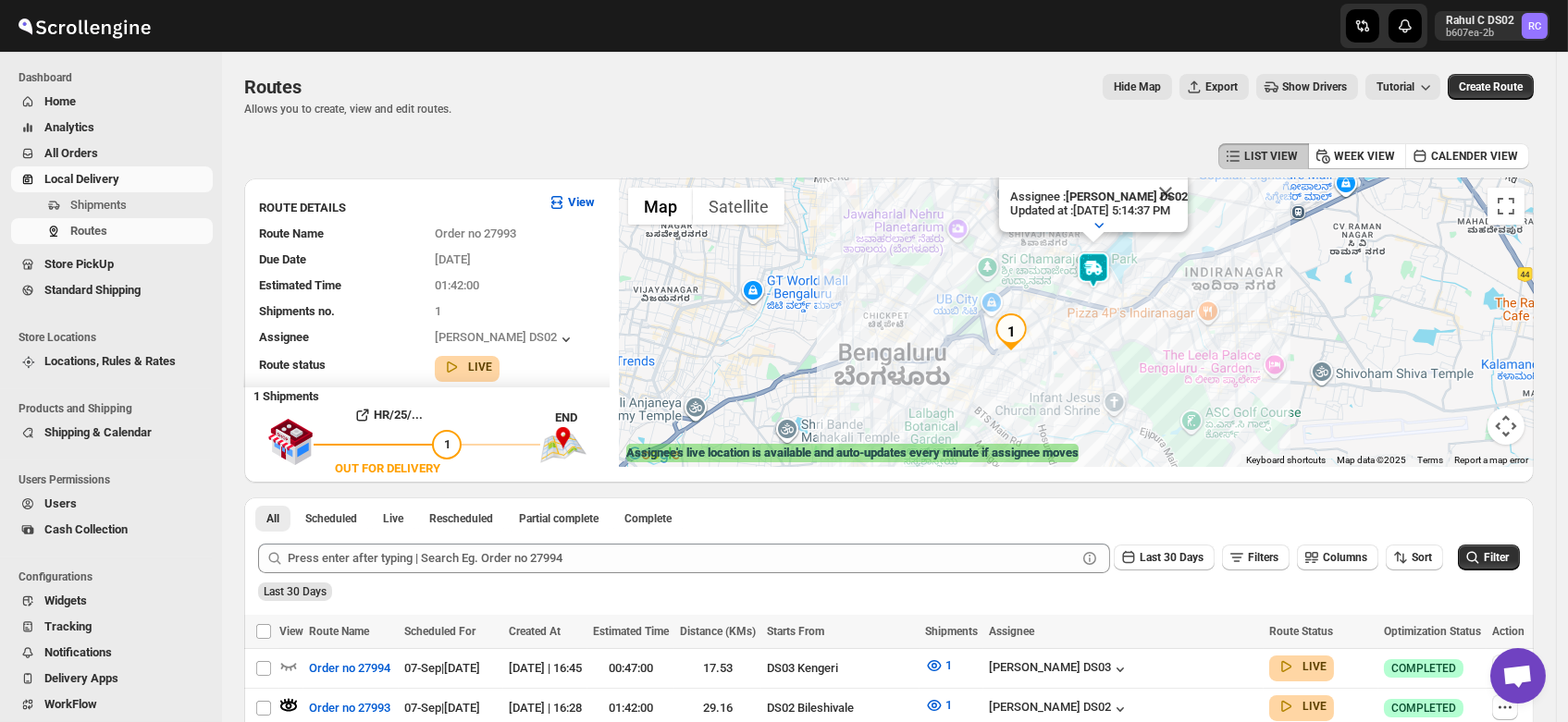
drag, startPoint x: 992, startPoint y: 401, endPoint x: 1024, endPoint y: 363, distance: 49.7
click at [1024, 363] on div "Assignee : [PERSON_NAME] DS02 Updated at : [DATE] 5:14:37 PM Duty mode Enabled …" at bounding box center [1077, 323] width 915 height 288
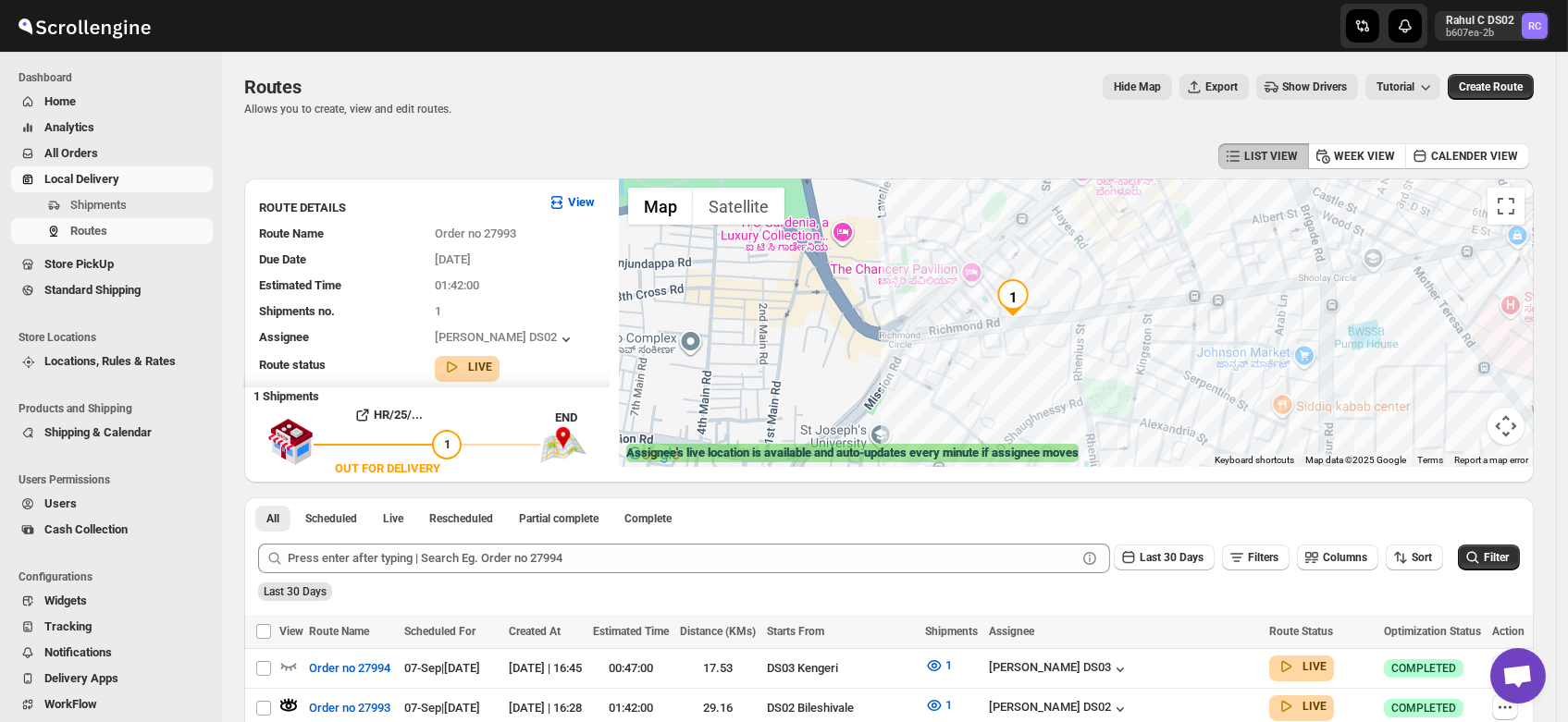
drag, startPoint x: 1009, startPoint y: 373, endPoint x: 1061, endPoint y: 298, distance: 91.3
click at [1061, 298] on div "Assignee : [PERSON_NAME] DS02 Updated at : [DATE] 5:14:44 PM Duty mode Enabled …" at bounding box center [1077, 323] width 915 height 288
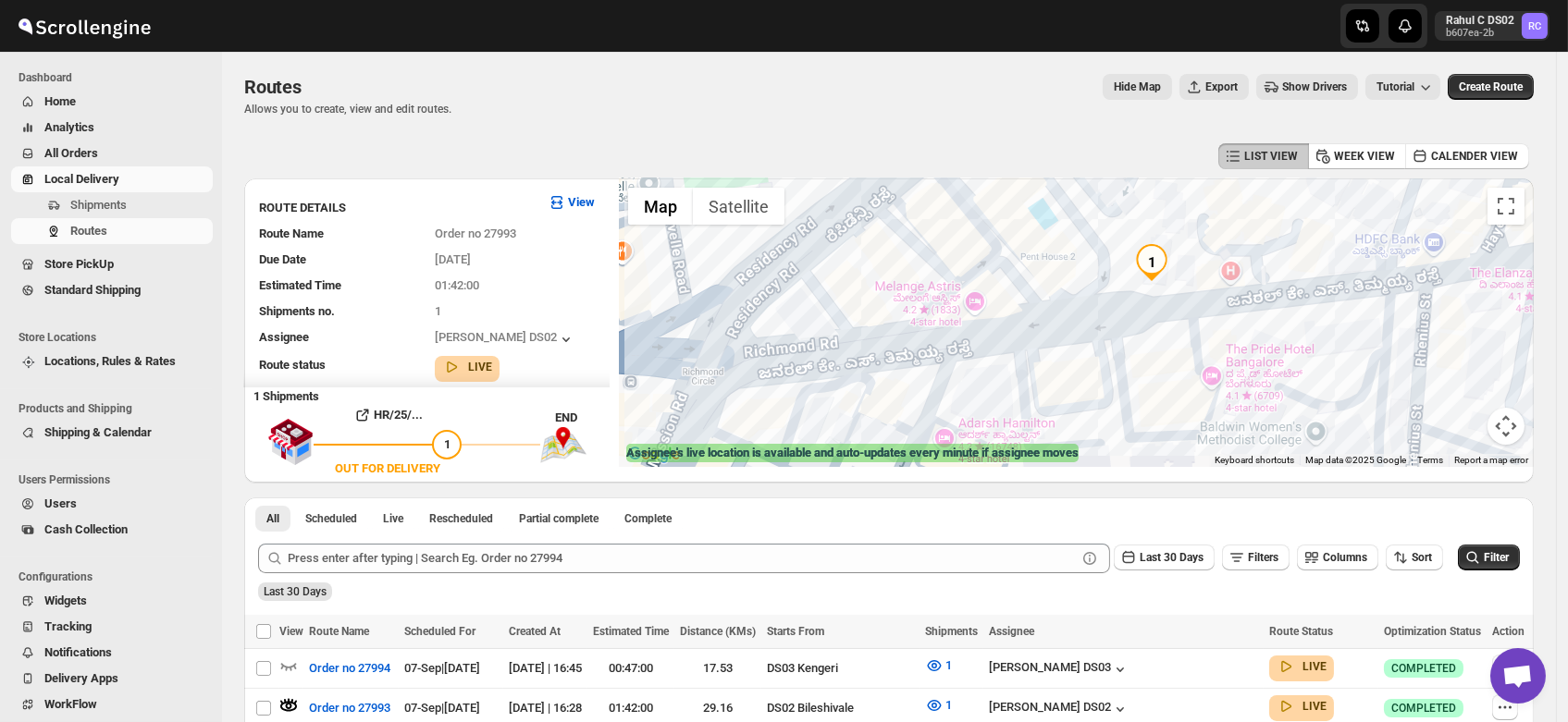
drag, startPoint x: 1016, startPoint y: 284, endPoint x: 1143, endPoint y: 286, distance: 127.0
click at [1143, 286] on div "Assignee : [PERSON_NAME] DS02 Updated at : [DATE] 5:14:51 PM Duty mode Enabled …" at bounding box center [1077, 323] width 915 height 288
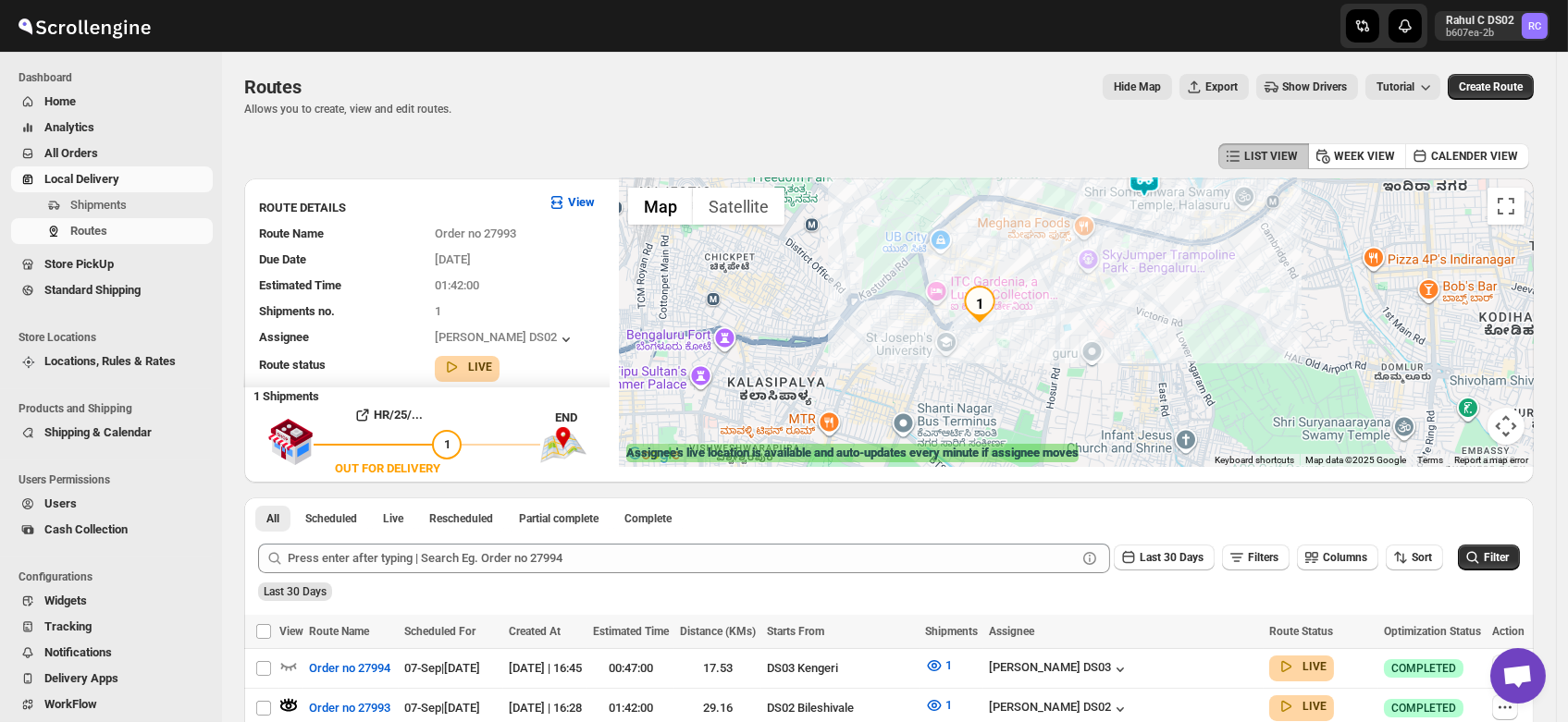
drag, startPoint x: 1100, startPoint y: 389, endPoint x: 1086, endPoint y: 269, distance: 120.8
click at [1086, 269] on div "Assignee : [PERSON_NAME] DS02 Updated at : [DATE] 5:14:51 PM Duty mode Enabled …" at bounding box center [1077, 323] width 915 height 288
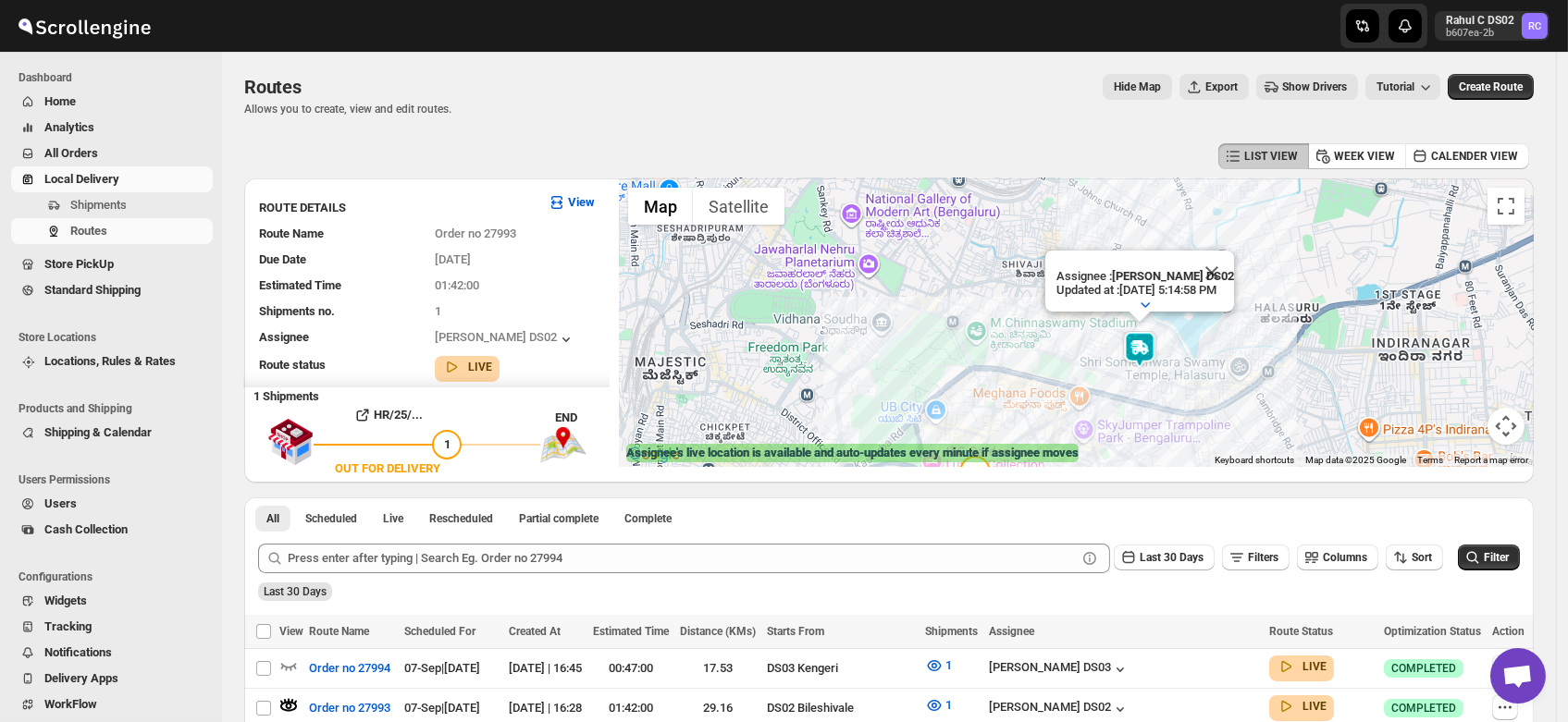
click at [1099, 269] on p "Assignee : [PERSON_NAME] DS02" at bounding box center [1146, 275] width 178 height 14
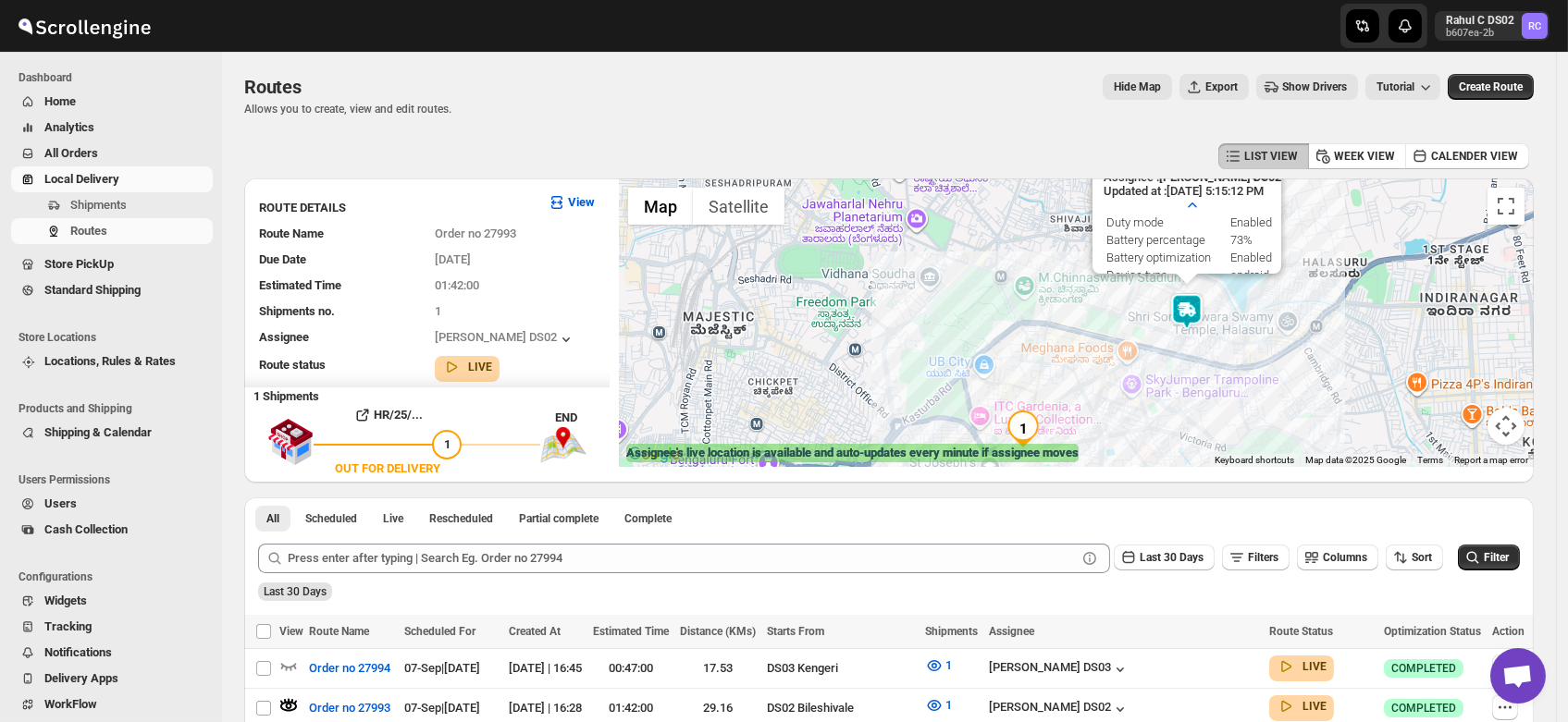
drag, startPoint x: 924, startPoint y: 323, endPoint x: 976, endPoint y: 236, distance: 101.4
click at [976, 236] on div "Assignee : [PERSON_NAME] DS02 Updated at : [DATE] 5:15:12 PM Duty mode Enabled …" at bounding box center [1077, 323] width 915 height 288
